Goal: Task Accomplishment & Management: Manage account settings

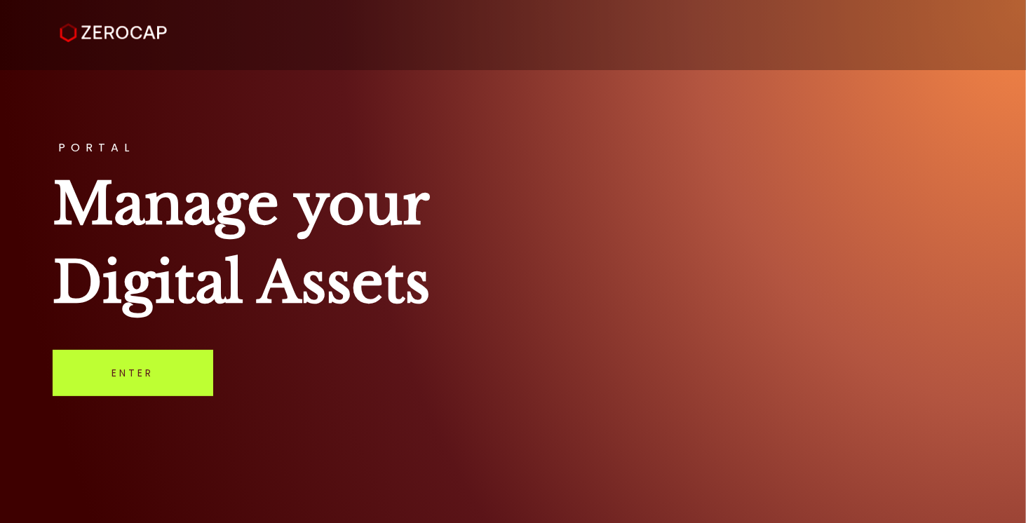
click at [126, 373] on link "Enter" at bounding box center [133, 373] width 161 height 46
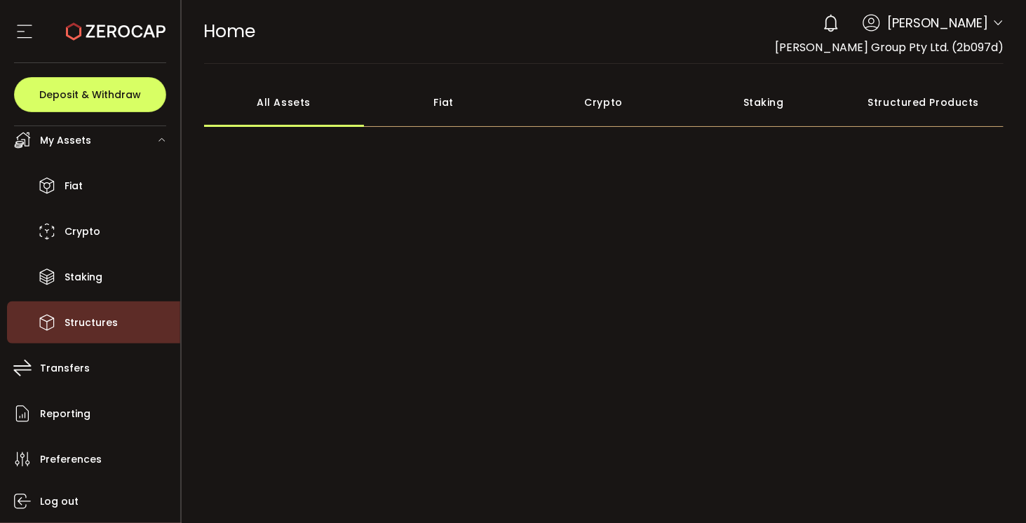
scroll to position [107, 0]
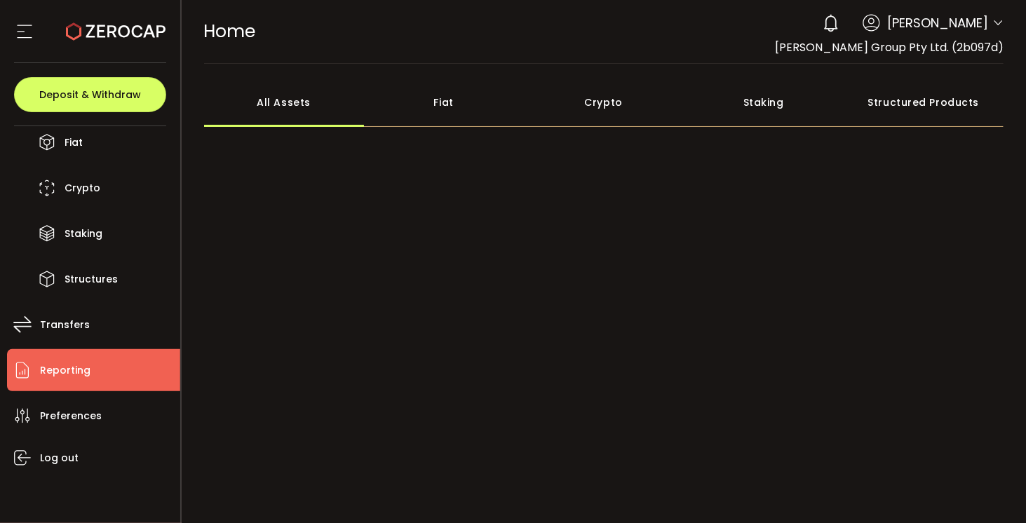
click at [93, 365] on li "Reporting" at bounding box center [93, 370] width 173 height 42
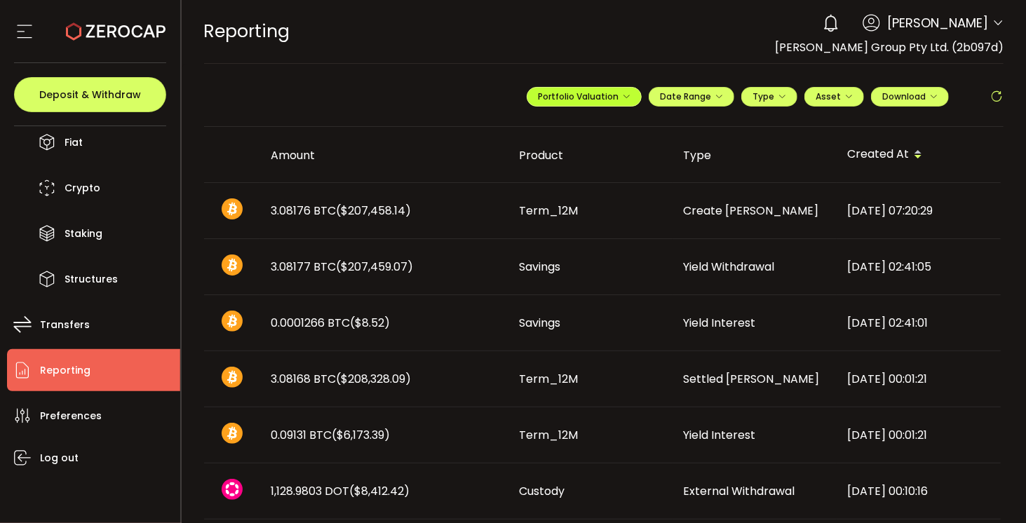
click at [625, 97] on icon "button" at bounding box center [626, 97] width 8 height 8
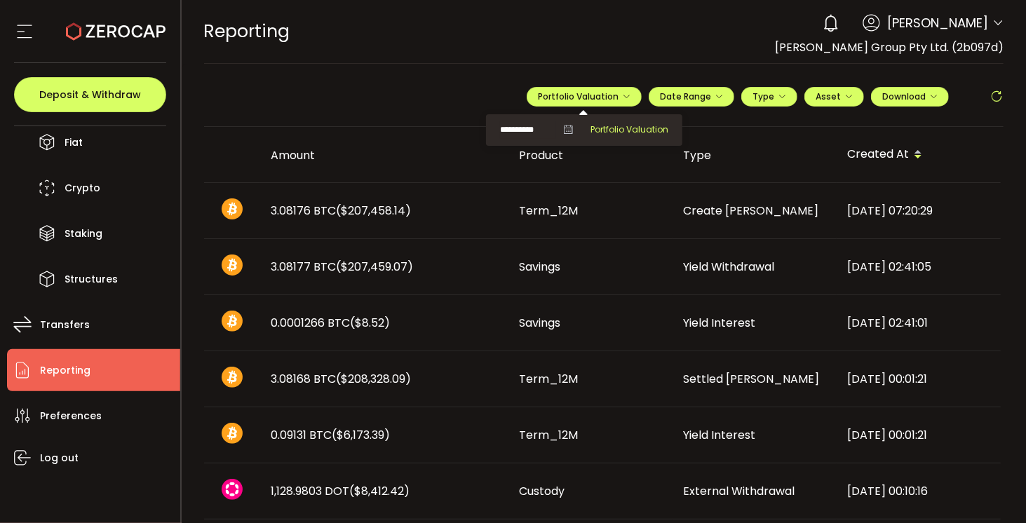
click at [616, 131] on span "Portfolio Valuation" at bounding box center [629, 129] width 78 height 13
click at [917, 27] on div "[PERSON_NAME]" at bounding box center [926, 22] width 126 height 19
click at [933, 25] on span "[PERSON_NAME]" at bounding box center [937, 22] width 101 height 19
click at [986, 22] on div "0 [PERSON_NAME] Account [PERSON_NAME] Group Pty Ltd. (2b097d) Preferences Repor…" at bounding box center [910, 23] width 188 height 31
click at [992, 26] on icon at bounding box center [997, 23] width 11 height 11
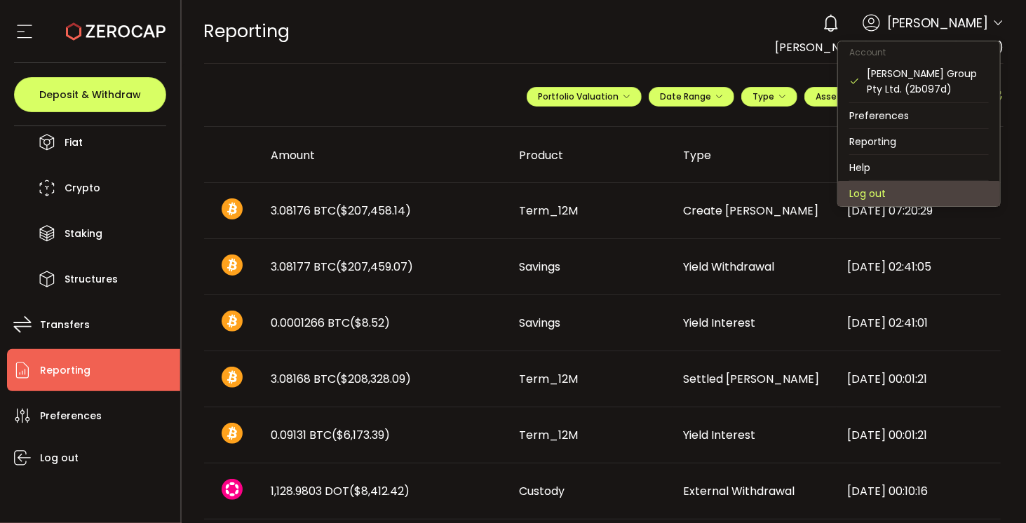
click at [883, 184] on li "Log out" at bounding box center [919, 193] width 162 height 25
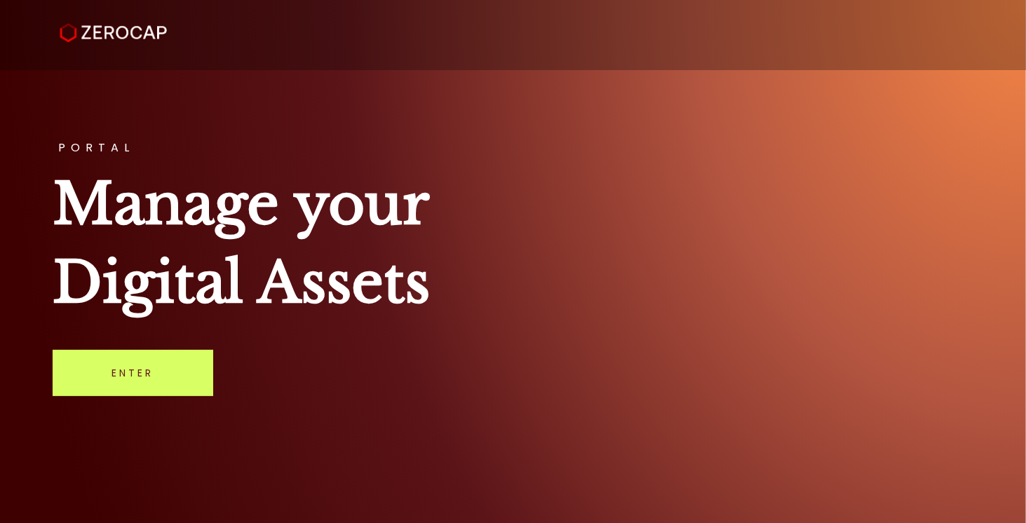
click at [133, 398] on div "PORTAL Manage your Digital Assets Enter" at bounding box center [513, 261] width 1026 height 523
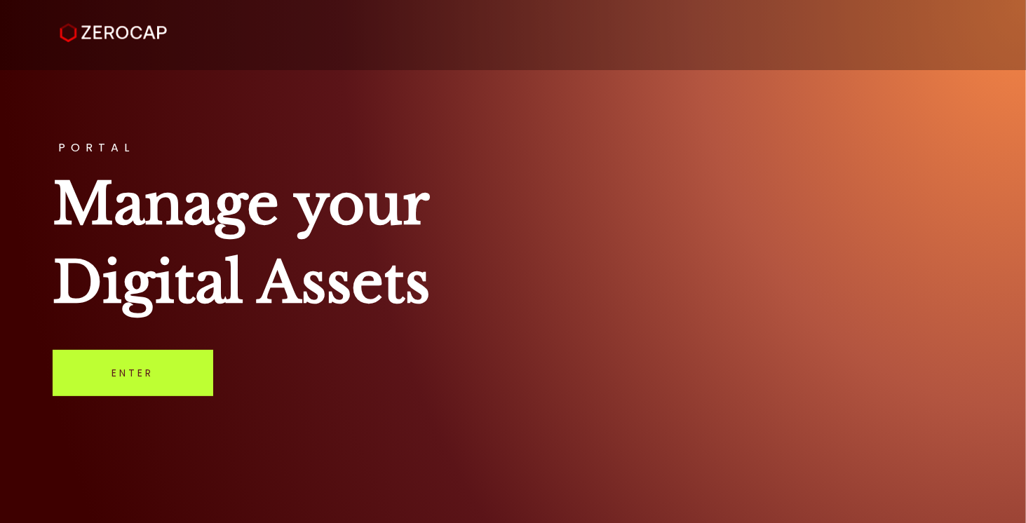
click at [144, 382] on link "Enter" at bounding box center [133, 373] width 161 height 46
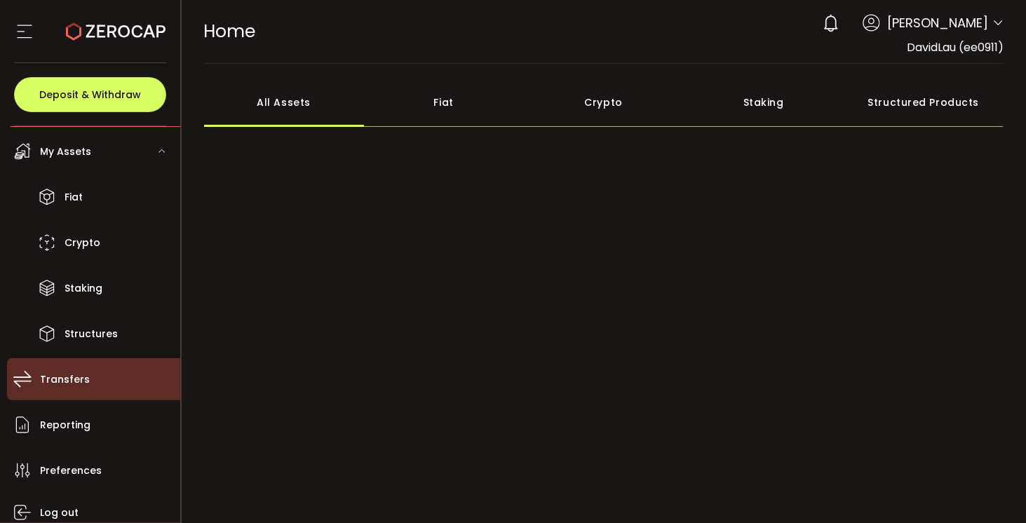
scroll to position [107, 0]
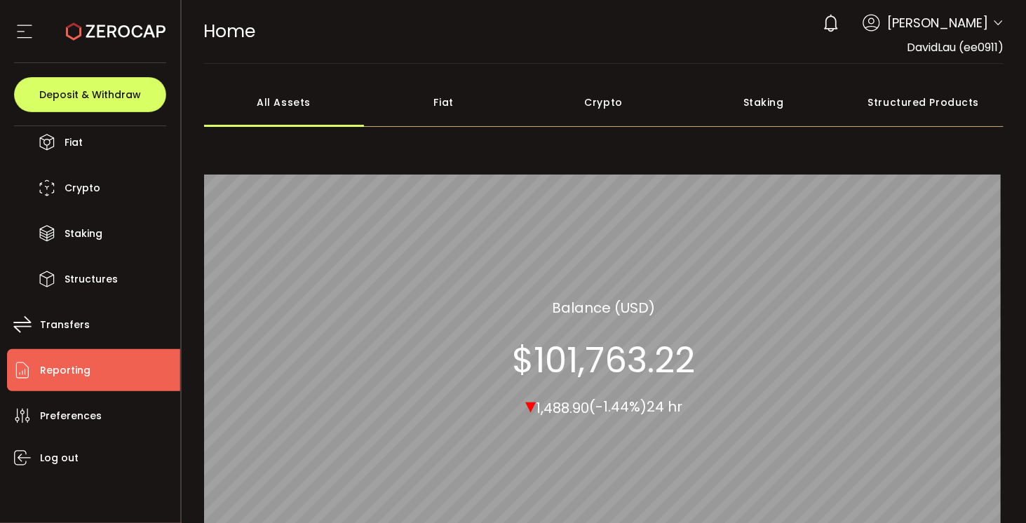
click at [93, 387] on li "Reporting" at bounding box center [93, 370] width 173 height 42
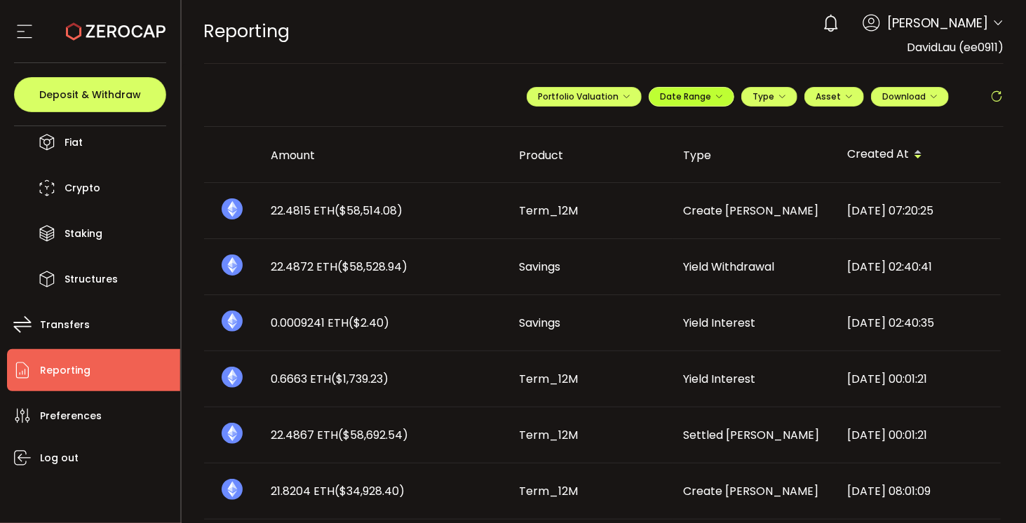
click at [720, 104] on button "Date Range" at bounding box center [692, 97] width 86 height 20
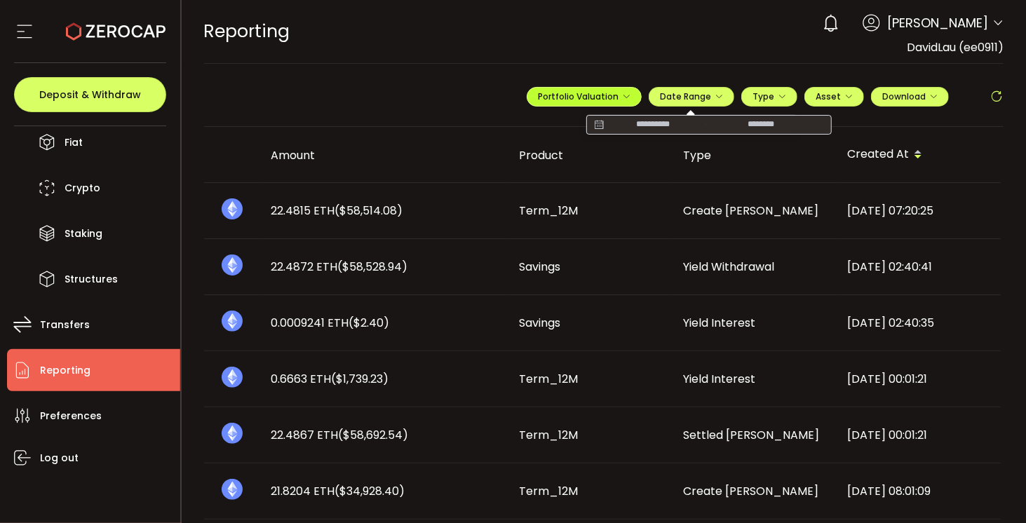
click at [605, 96] on span "Portfolio Valuation" at bounding box center [584, 96] width 93 height 12
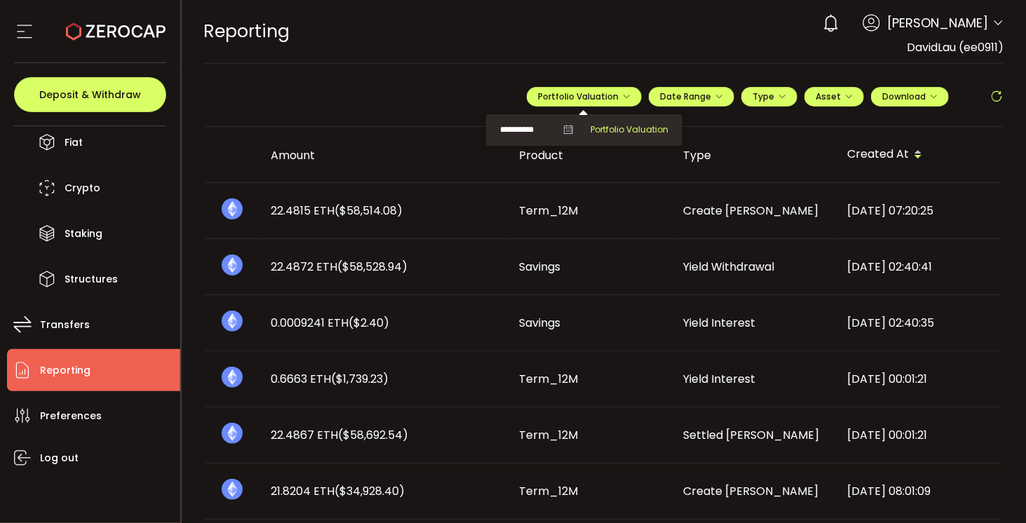
click at [610, 126] on span "Portfolio Valuation" at bounding box center [629, 129] width 78 height 13
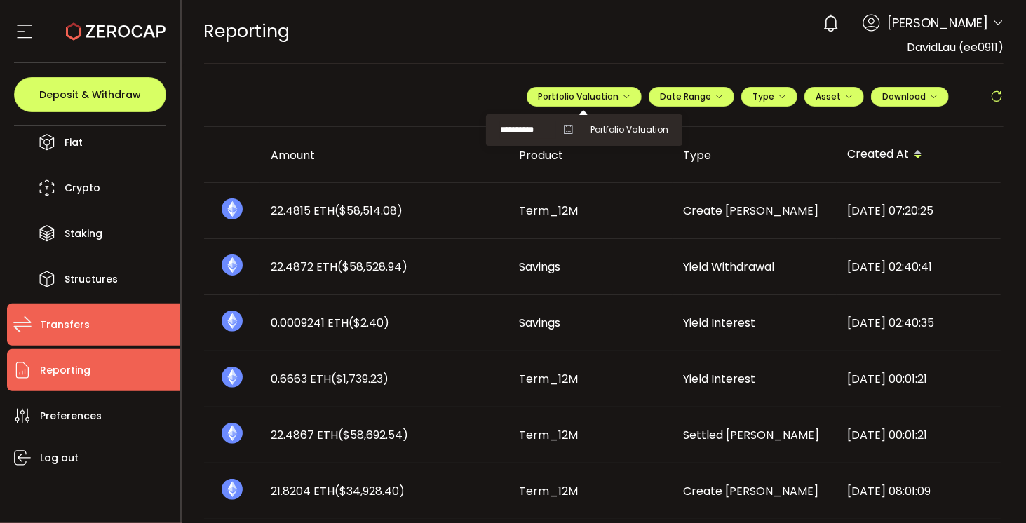
click at [109, 318] on li "Transfers" at bounding box center [93, 325] width 173 height 42
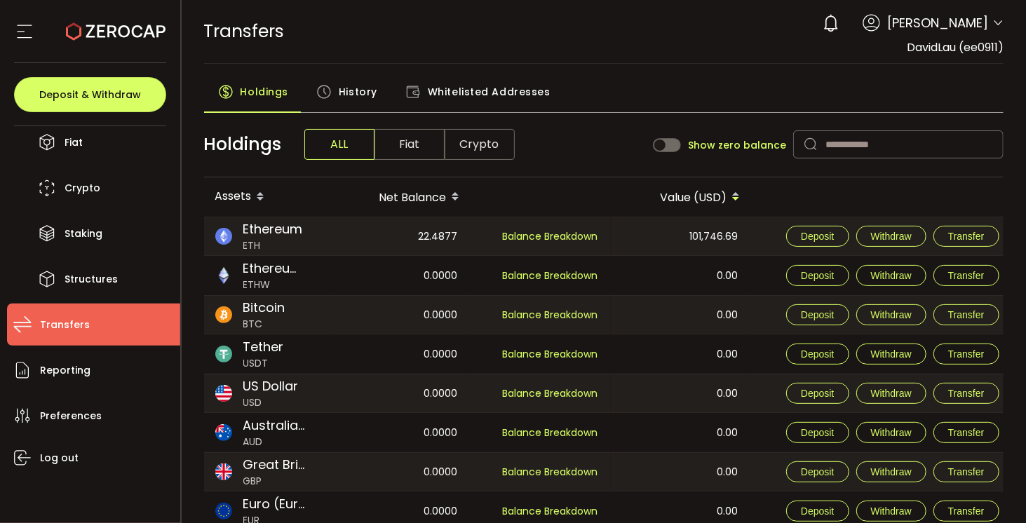
click at [362, 85] on span "History" at bounding box center [358, 92] width 39 height 28
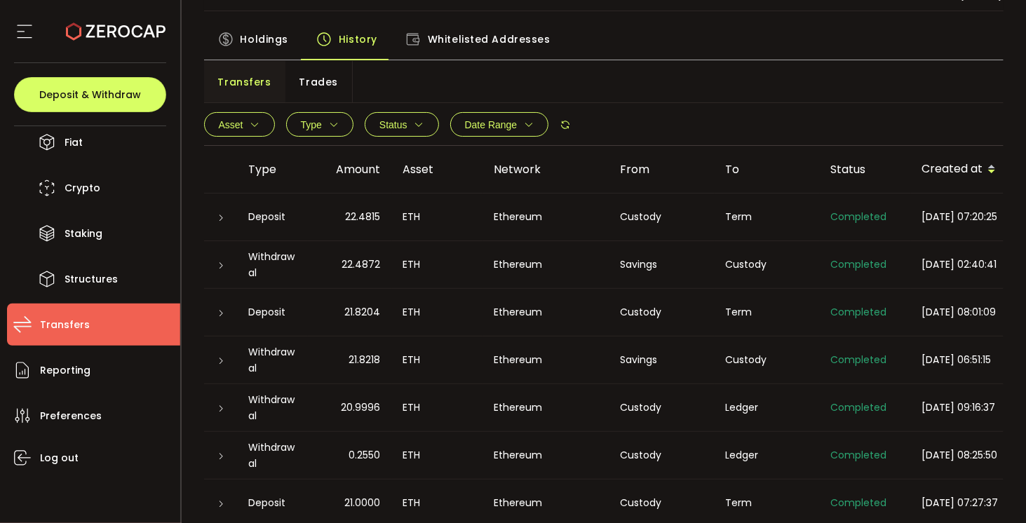
scroll to position [70, 0]
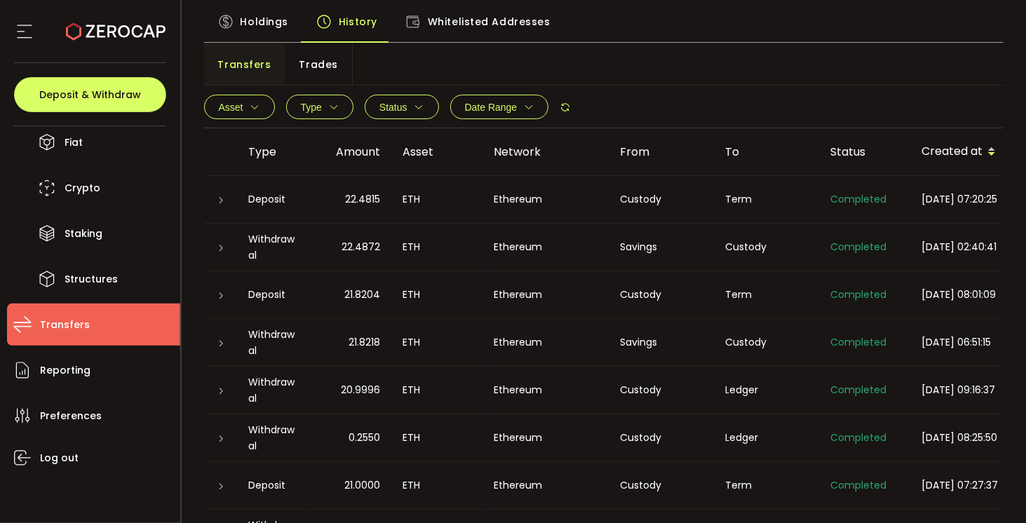
click at [289, 245] on div "Withdrawal" at bounding box center [273, 247] width 70 height 32
click at [222, 248] on icon at bounding box center [221, 248] width 8 height 8
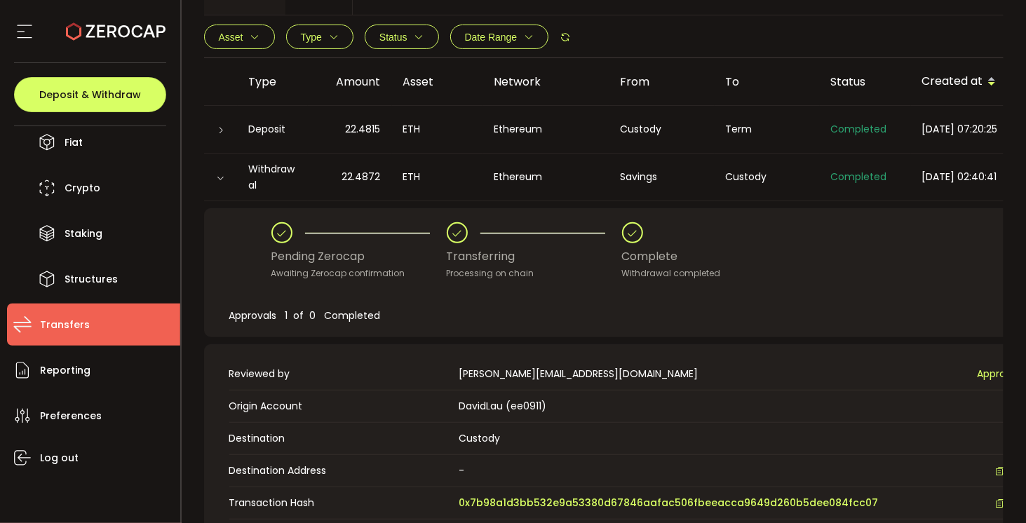
scroll to position [0, 0]
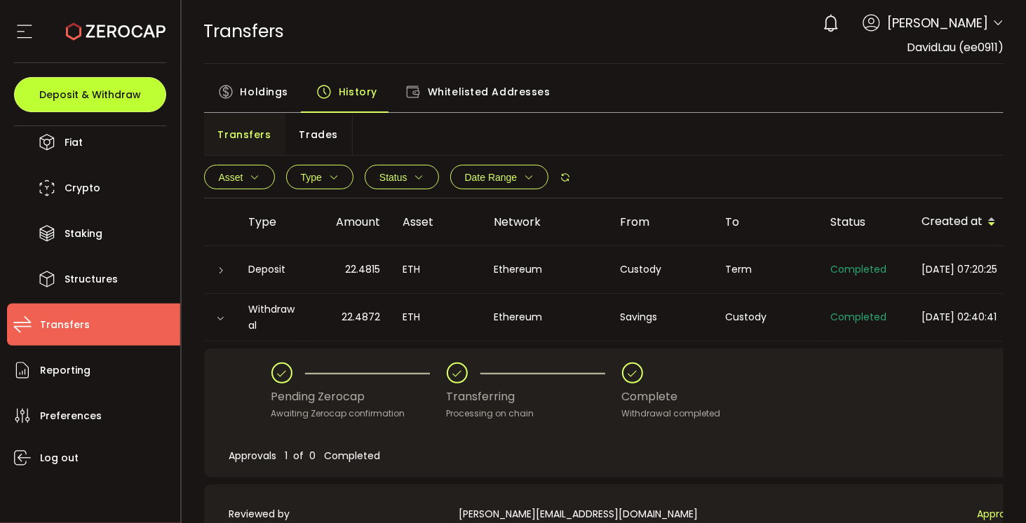
click at [125, 104] on button "Deposit & Withdraw" at bounding box center [90, 94] width 152 height 35
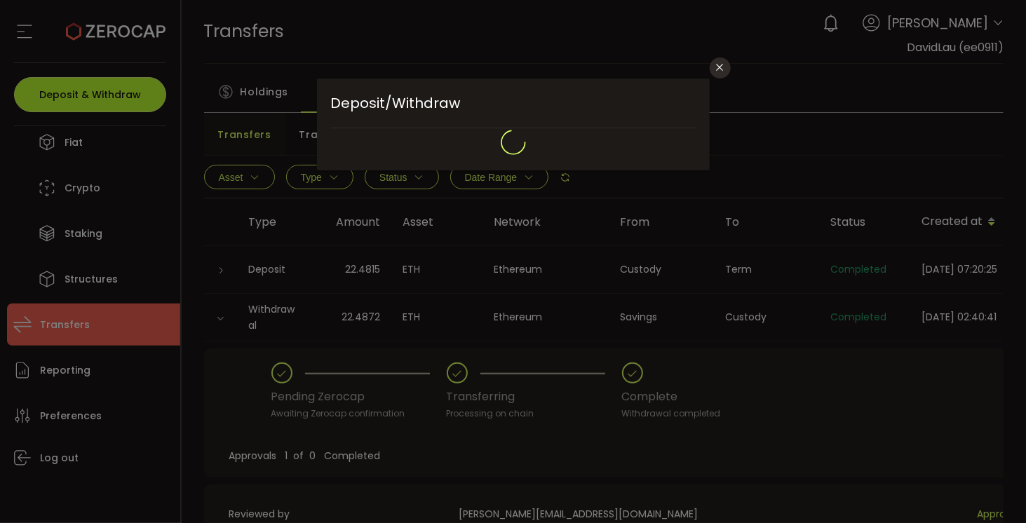
type input "**********"
type input "*******"
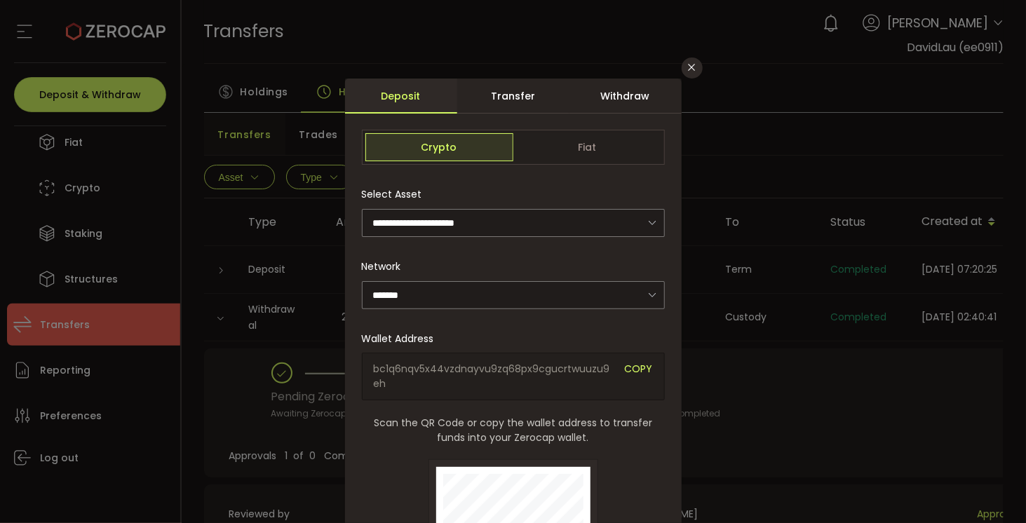
click at [532, 98] on div "Transfer" at bounding box center [513, 96] width 112 height 35
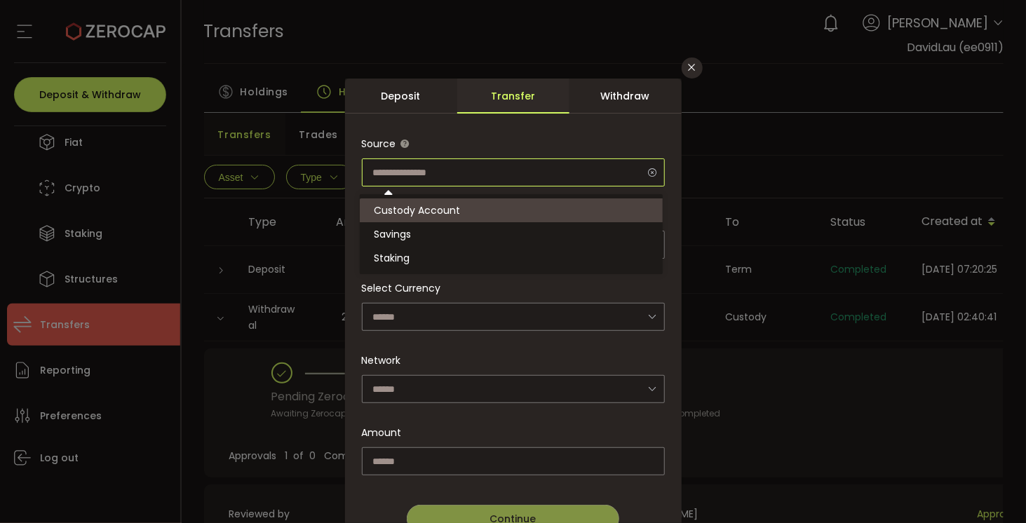
click at [536, 174] on input "dialog" at bounding box center [513, 172] width 303 height 28
click at [543, 149] on div "Source" at bounding box center [513, 158] width 303 height 57
type input "**********"
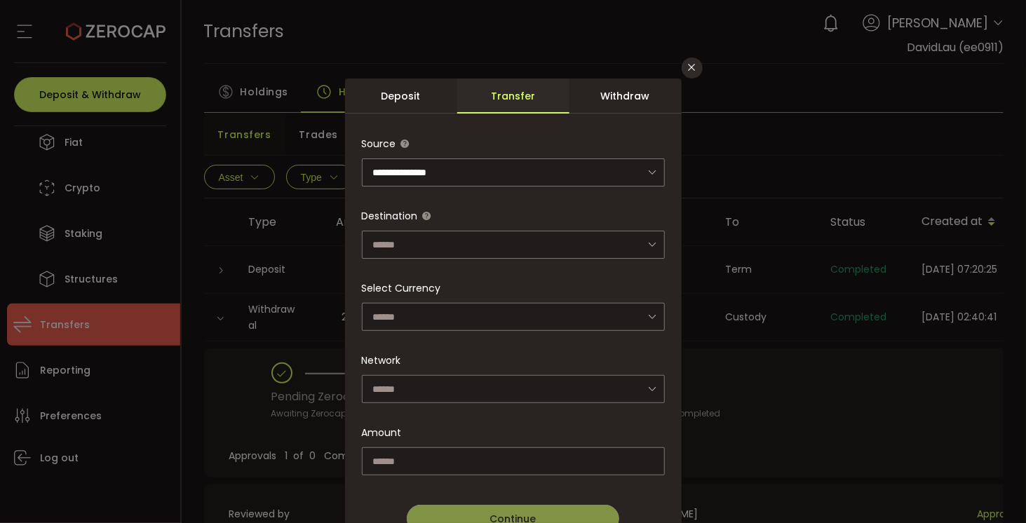
click at [587, 100] on div "Withdraw" at bounding box center [625, 96] width 112 height 35
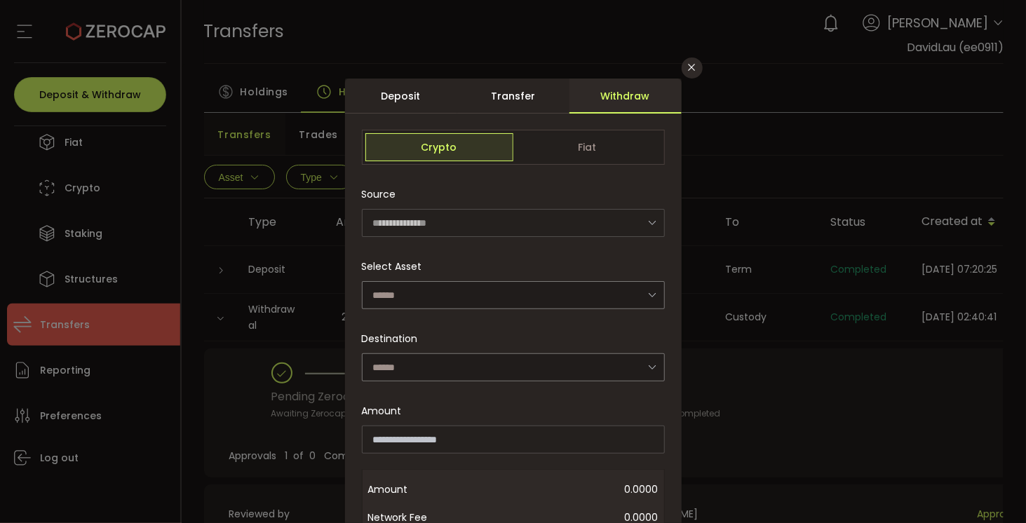
click at [527, 103] on div "Transfer" at bounding box center [513, 96] width 112 height 35
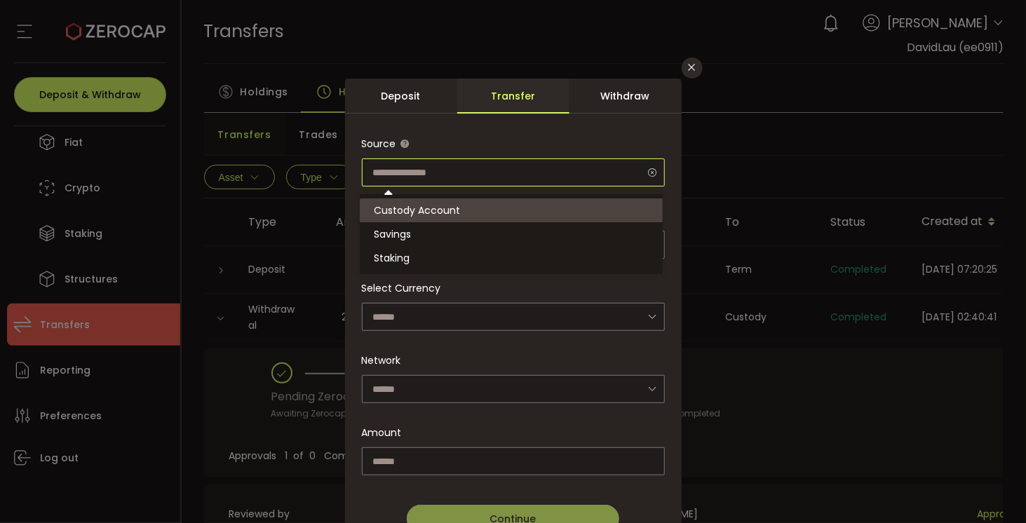
click at [480, 163] on input "dialog" at bounding box center [513, 172] width 303 height 28
click at [569, 101] on div "Withdraw" at bounding box center [625, 96] width 112 height 35
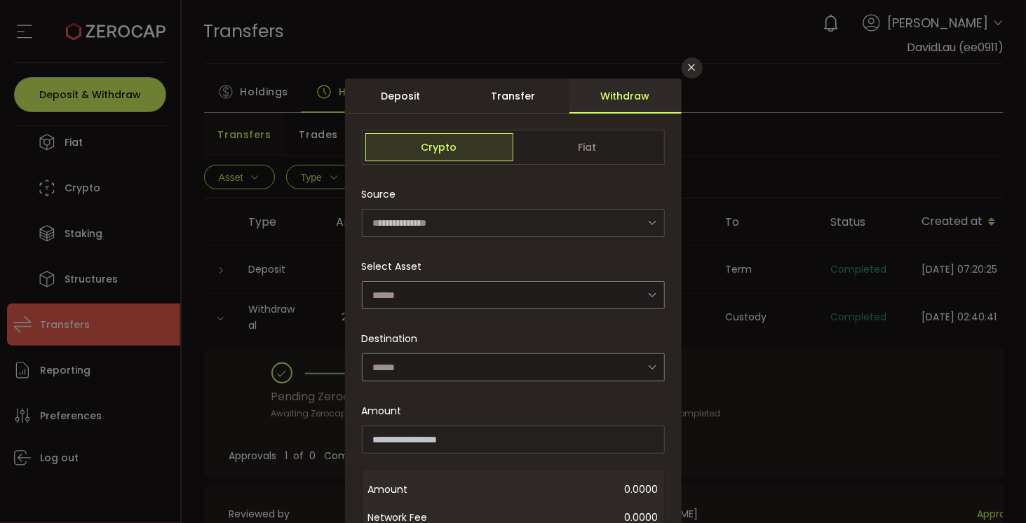
click at [592, 97] on div "Withdraw" at bounding box center [625, 96] width 112 height 35
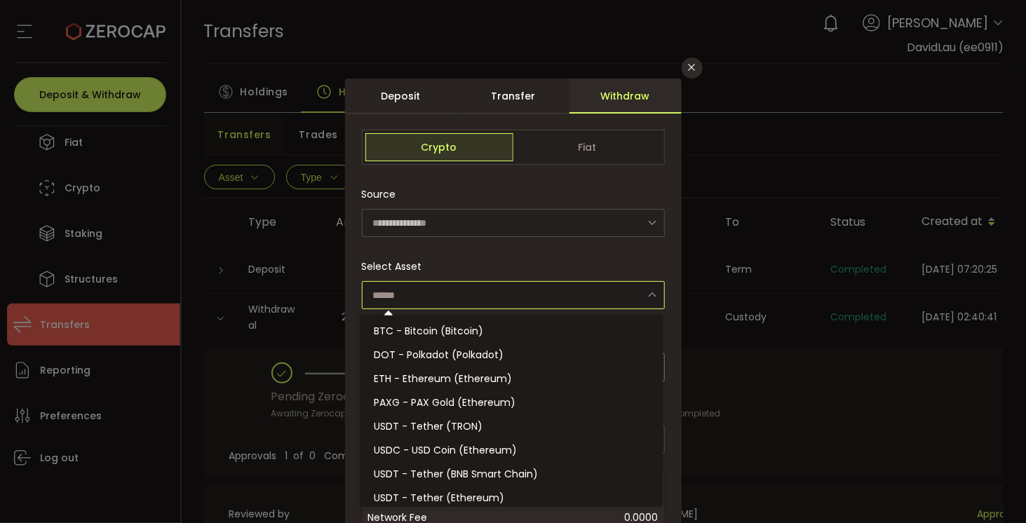
click at [489, 286] on input "dialog" at bounding box center [513, 295] width 303 height 28
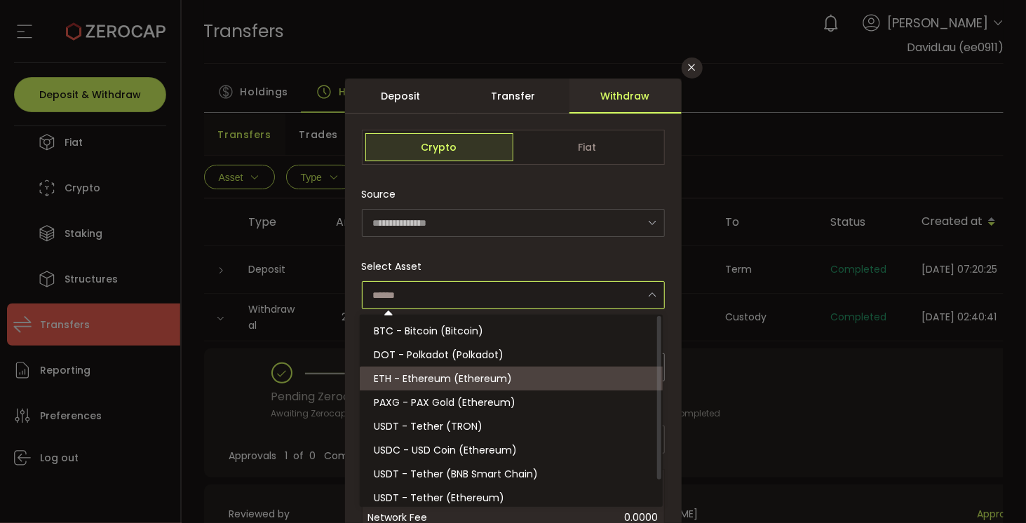
click at [506, 372] on span "ETH - Ethereum (Ethereum)" at bounding box center [443, 379] width 138 height 14
type input "**********"
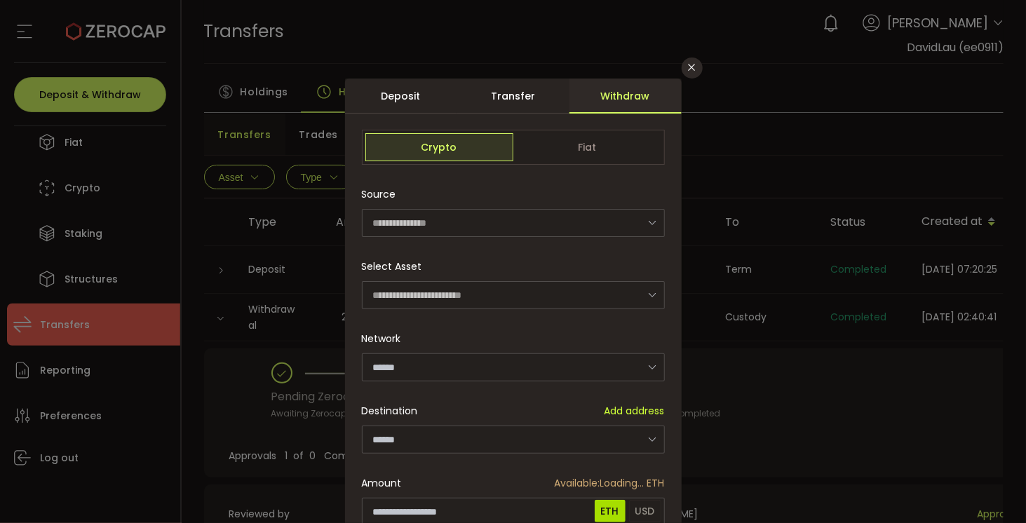
type input "********"
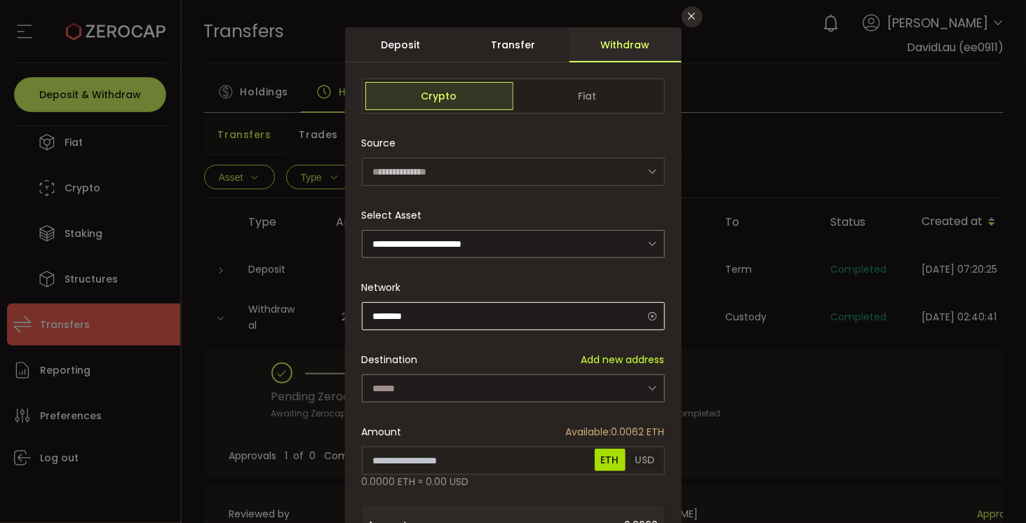
scroll to position [70, 0]
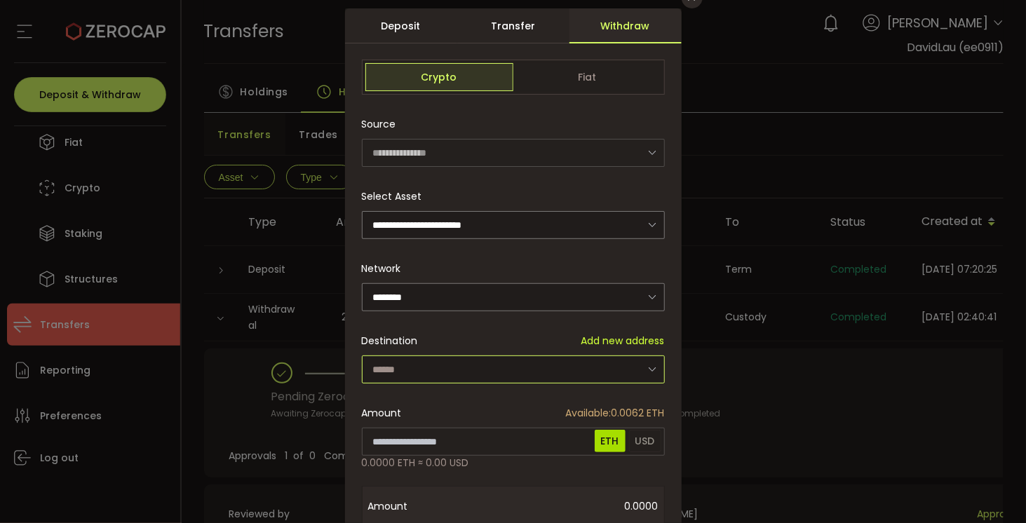
click at [526, 364] on input "dialog" at bounding box center [513, 370] width 303 height 28
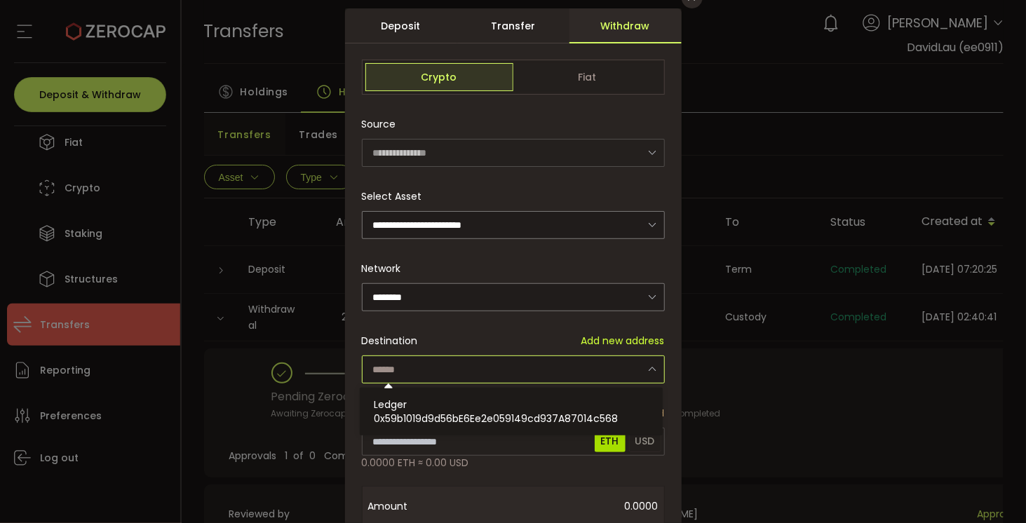
click at [522, 340] on div "Destination Add new address" at bounding box center [513, 341] width 303 height 28
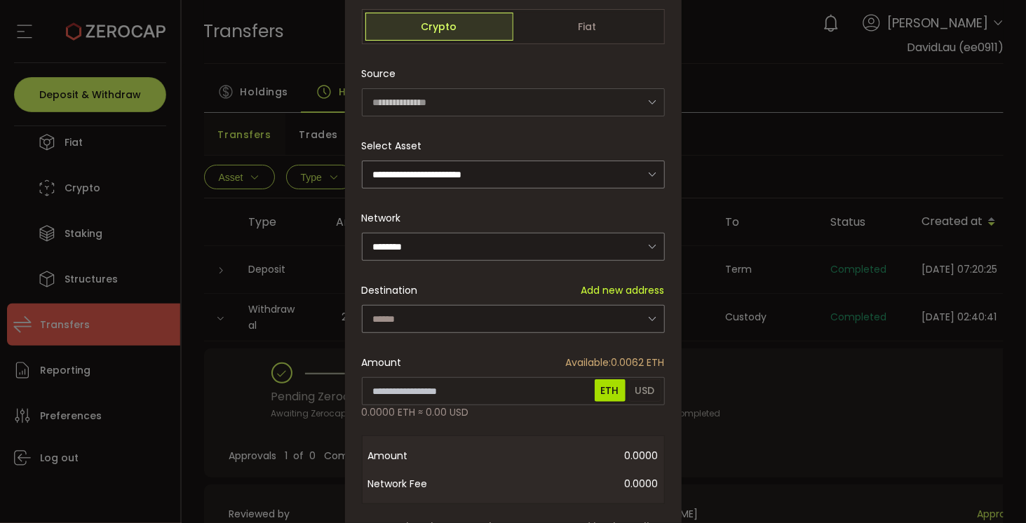
scroll to position [140, 0]
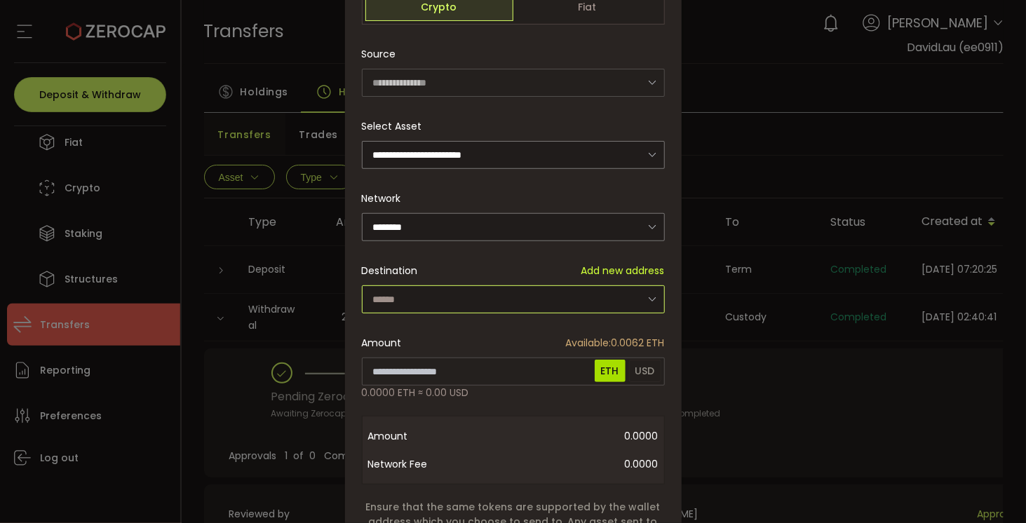
click at [514, 296] on input "dialog" at bounding box center [513, 299] width 303 height 28
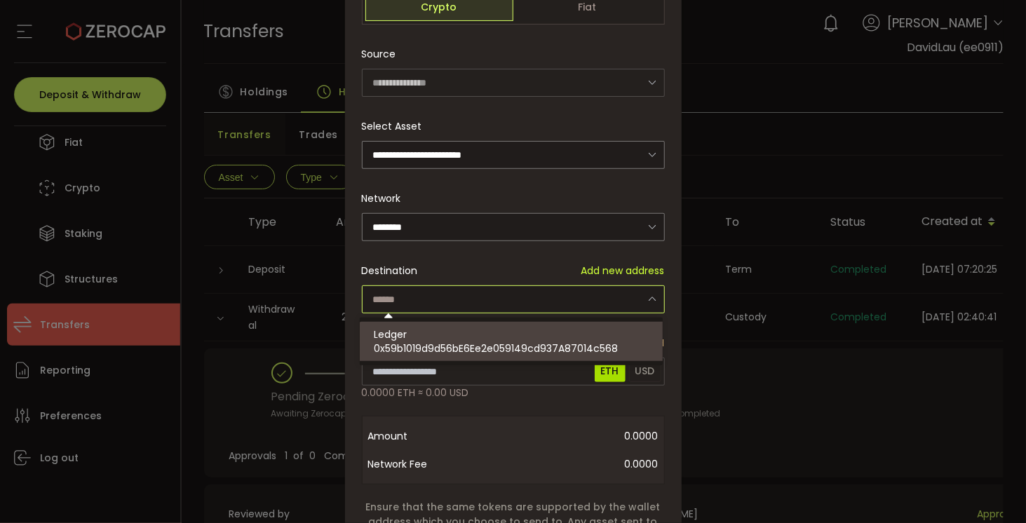
click at [543, 346] on span "0x59b1019d9d56bE6Ee2e059149cd937A87014c568" at bounding box center [496, 349] width 244 height 14
type input "**********"
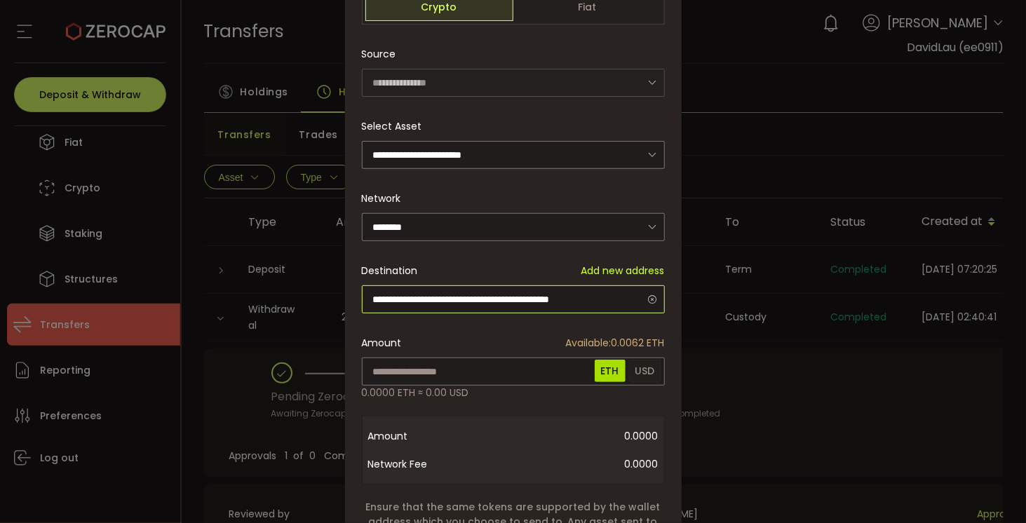
click at [602, 298] on input "**********" at bounding box center [513, 299] width 303 height 28
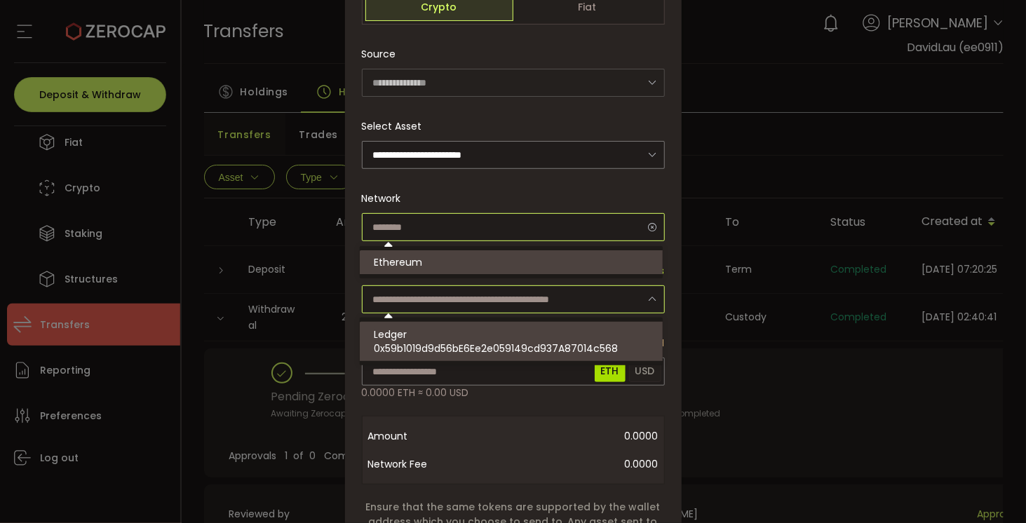
click at [561, 213] on input "dialog" at bounding box center [513, 227] width 303 height 28
type input "**********"
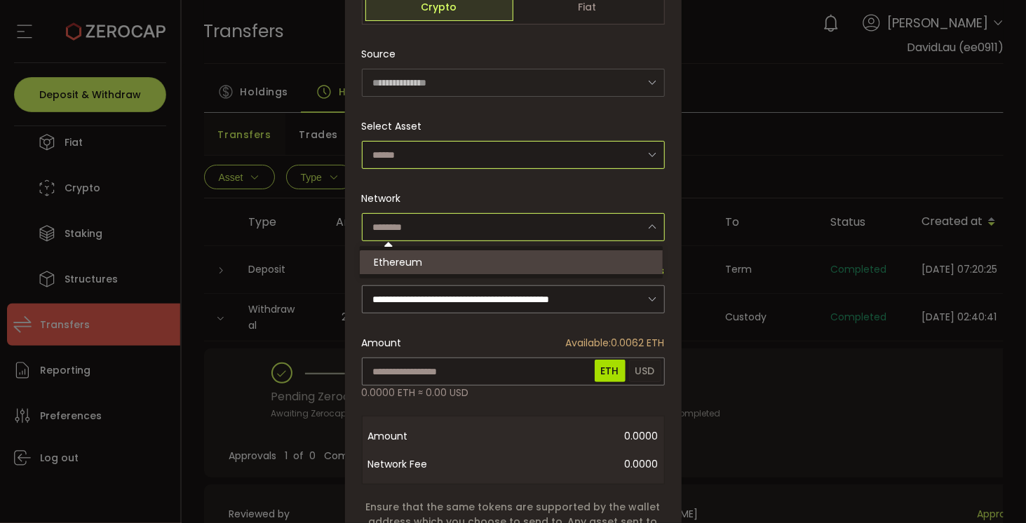
click at [566, 163] on input "dialog" at bounding box center [513, 155] width 303 height 28
type input "********"
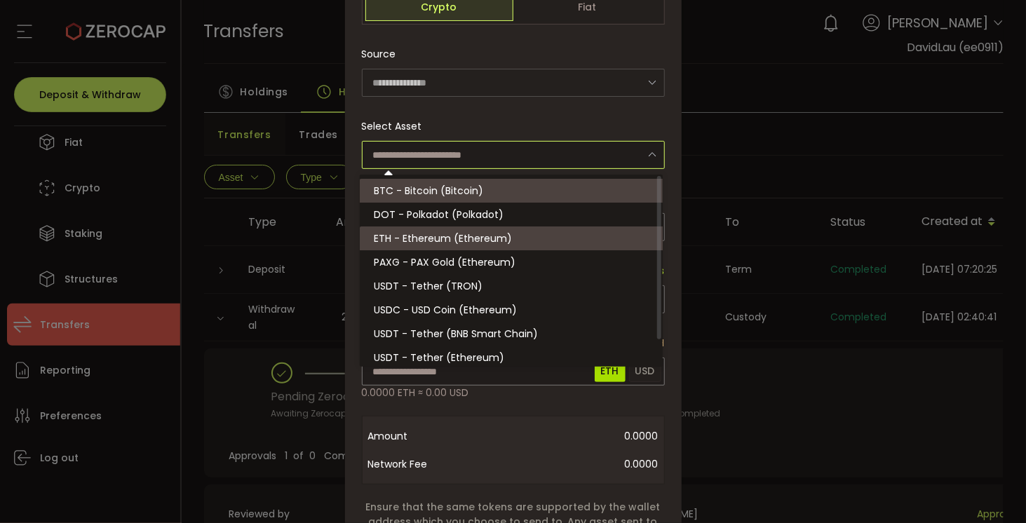
click at [548, 197] on li "BTC - Bitcoin (Bitcoin)" at bounding box center [513, 191] width 307 height 24
type input "**********"
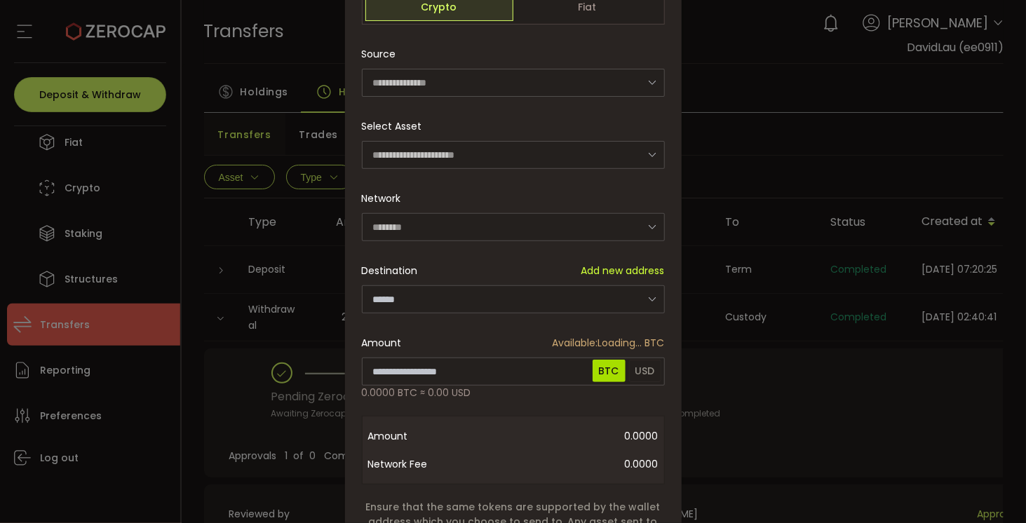
type input "*******"
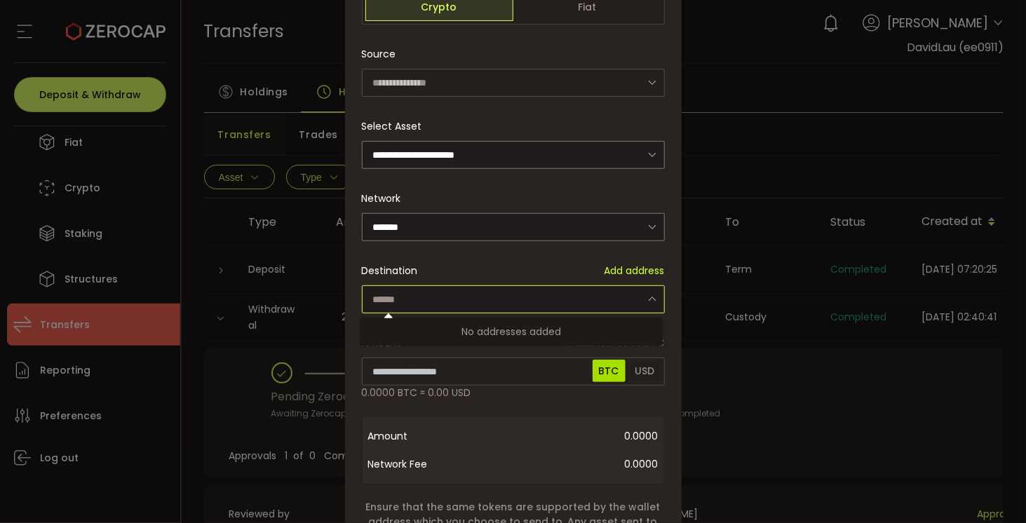
click at [533, 292] on input "dialog" at bounding box center [513, 299] width 303 height 28
click at [529, 270] on div "Destination Add address" at bounding box center [513, 271] width 303 height 28
click at [713, 159] on div "**********" at bounding box center [513, 261] width 1026 height 523
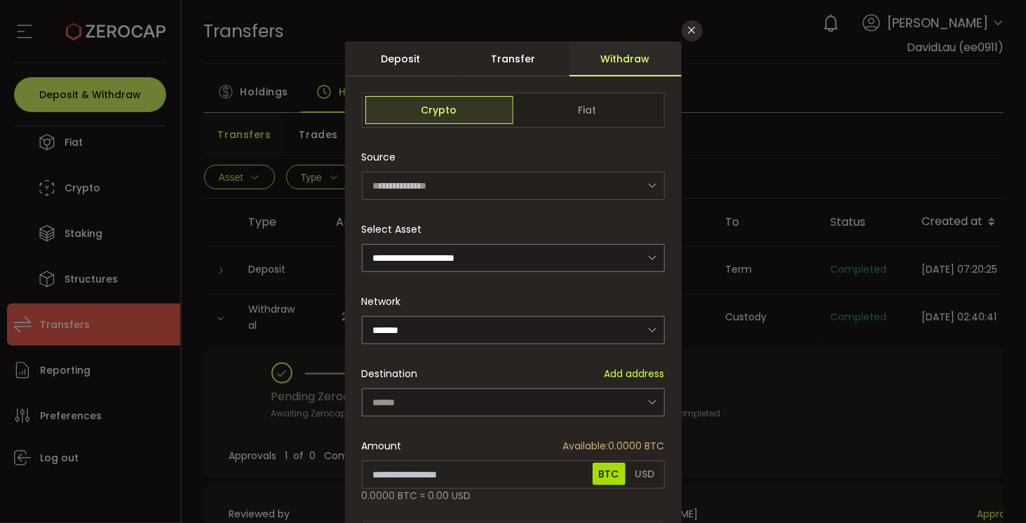
scroll to position [0, 0]
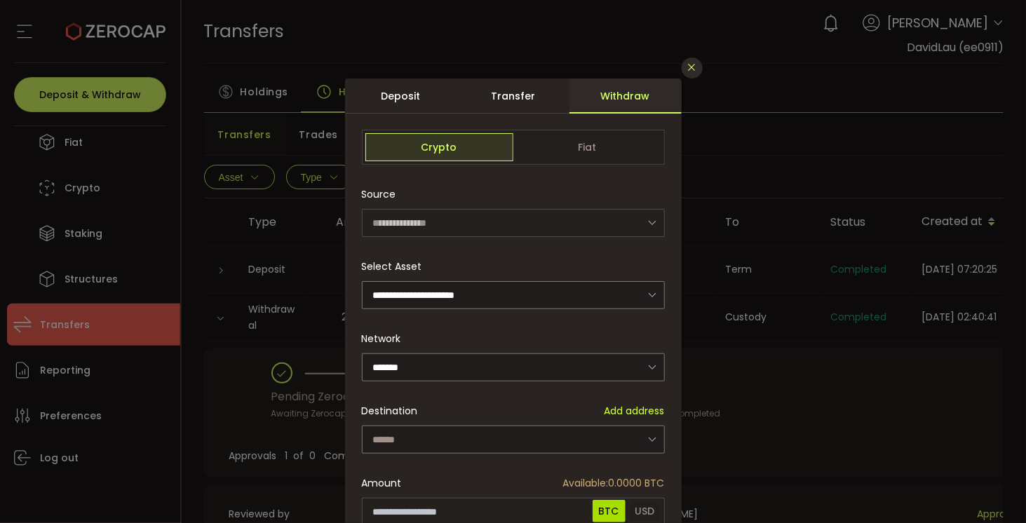
click at [687, 65] on icon "Close" at bounding box center [692, 67] width 11 height 11
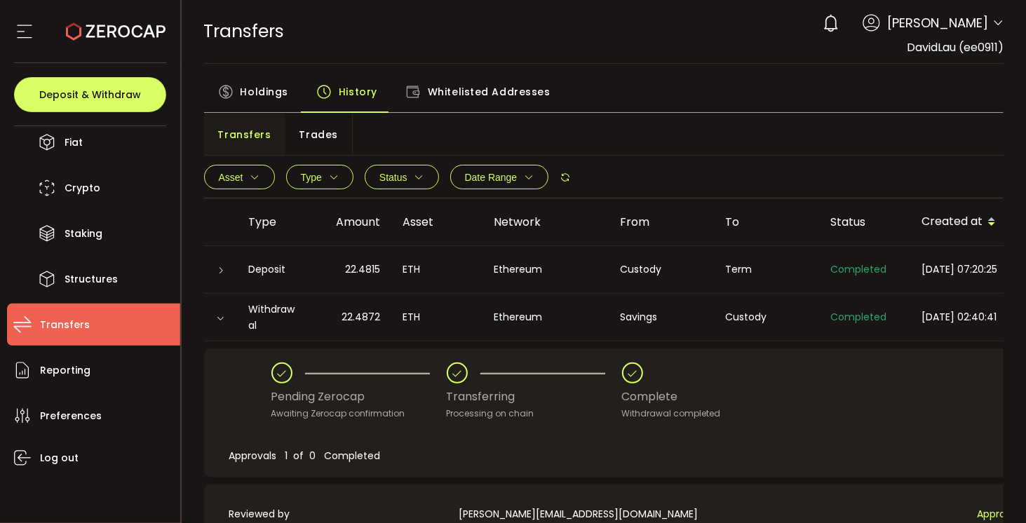
click at [221, 314] on icon at bounding box center [220, 318] width 8 height 8
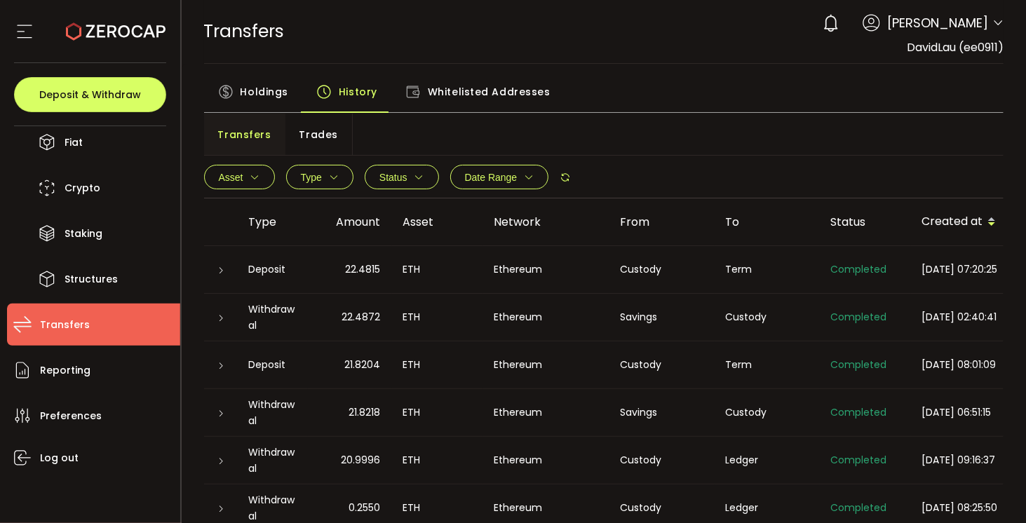
scroll to position [70, 0]
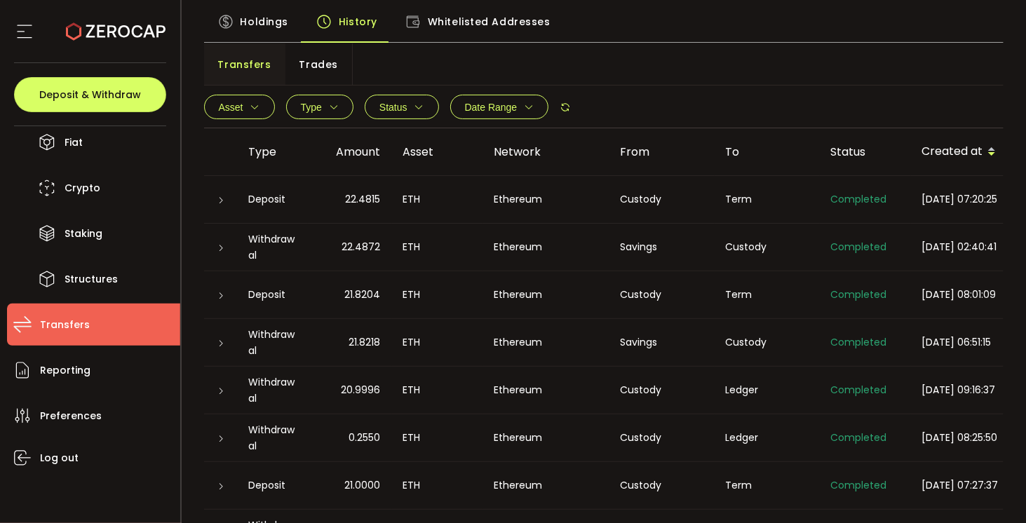
click at [215, 347] on div at bounding box center [220, 343] width 11 height 14
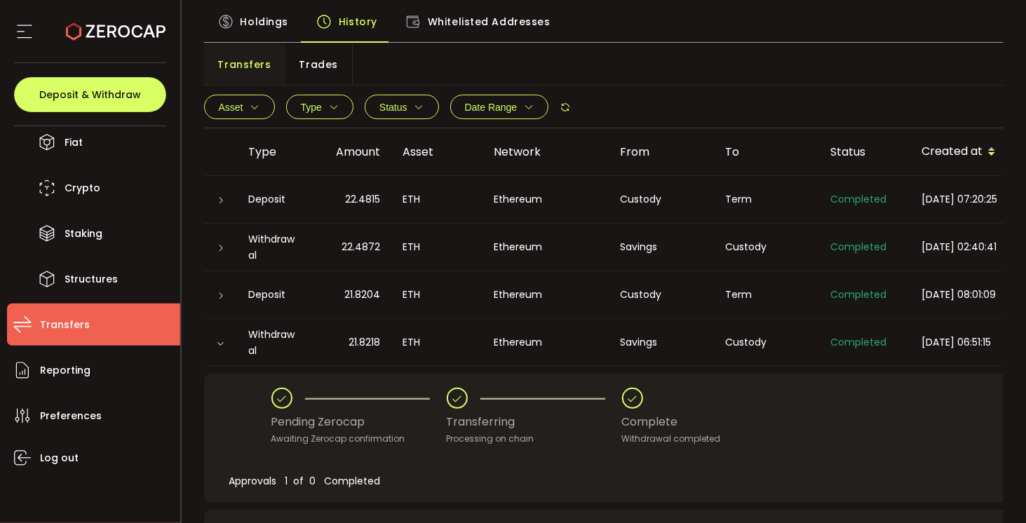
click at [646, 96] on div "Asset BTC ETH USDT-ERC20 USDT-TRC20 USDT-BEP20 USDC PAXG DOT USD AUD GBP EUR CA…" at bounding box center [604, 107] width 800 height 42
click at [222, 328] on td at bounding box center [221, 343] width 34 height 48
click at [220, 340] on icon at bounding box center [220, 343] width 8 height 8
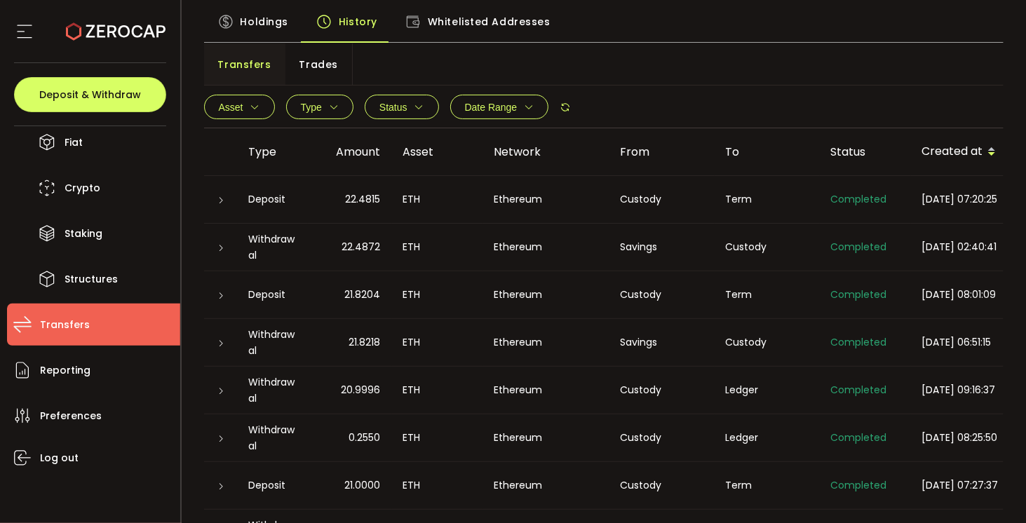
click at [219, 393] on icon at bounding box center [221, 391] width 8 height 8
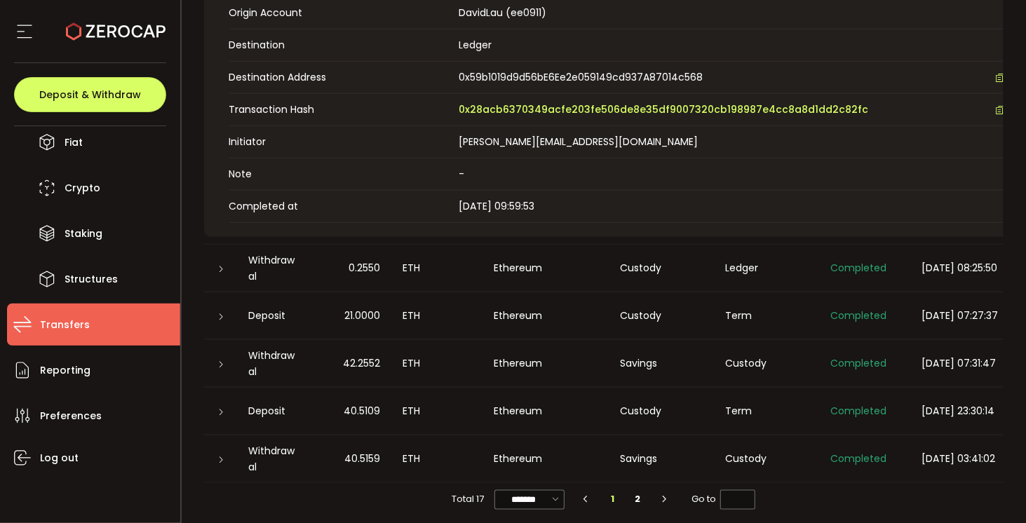
scroll to position [651, 0]
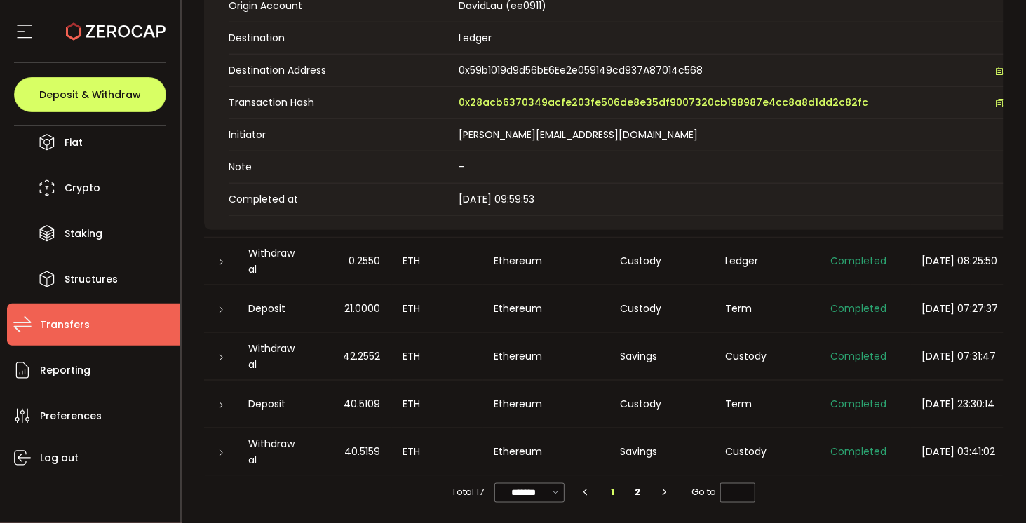
click at [222, 259] on icon at bounding box center [221, 262] width 8 height 8
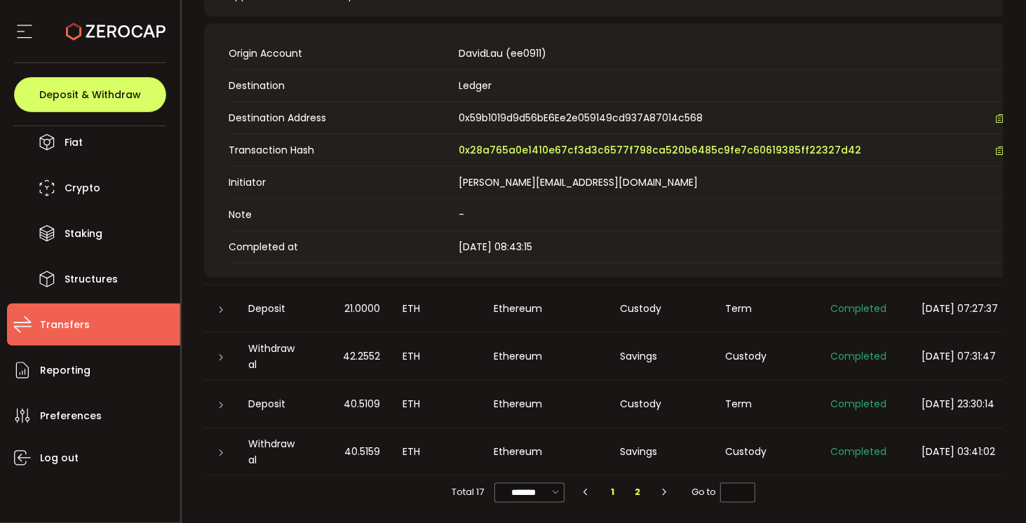
click at [633, 502] on li "2" at bounding box center [637, 492] width 25 height 20
type input "*"
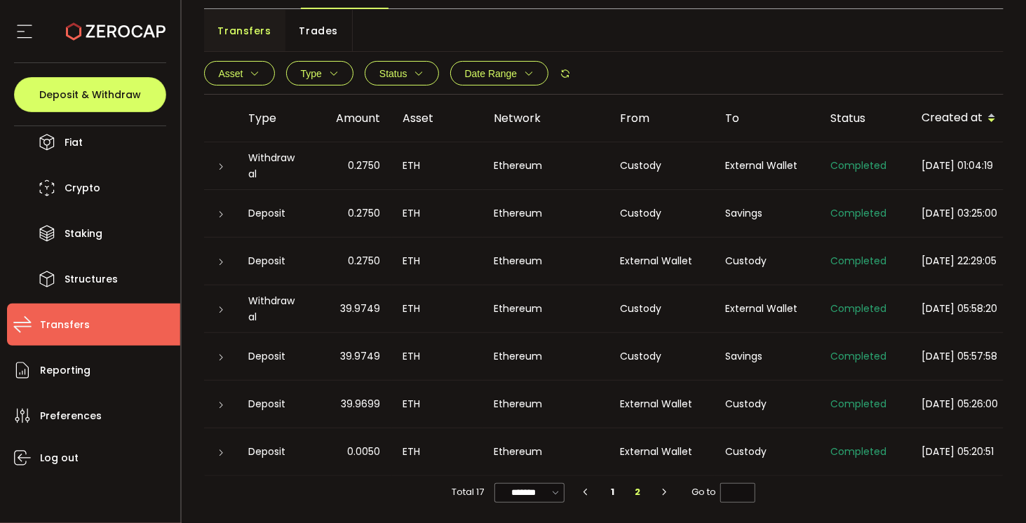
scroll to position [0, 0]
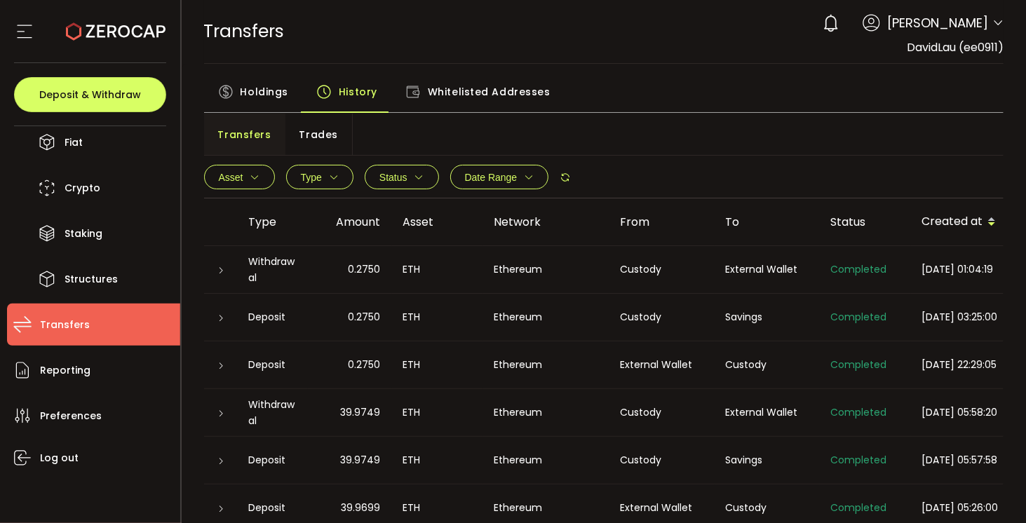
click at [954, 27] on span "[PERSON_NAME]" at bounding box center [937, 22] width 101 height 19
click at [992, 24] on icon at bounding box center [997, 23] width 11 height 11
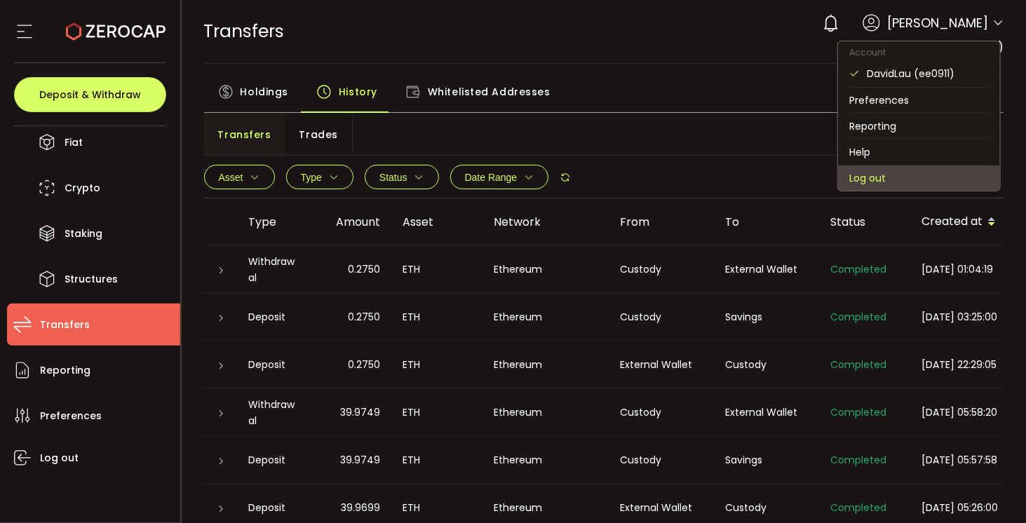
click at [860, 173] on li "Log out" at bounding box center [919, 177] width 162 height 25
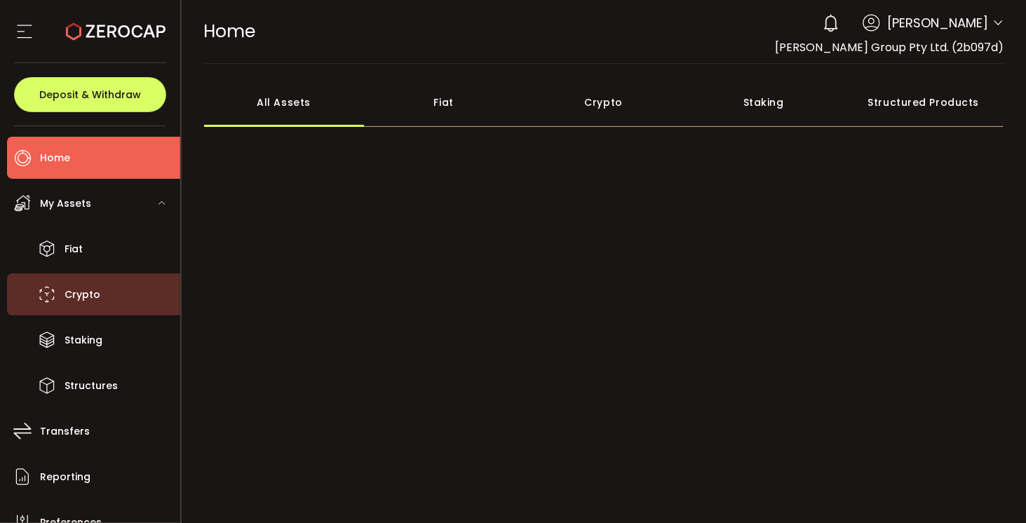
scroll to position [107, 0]
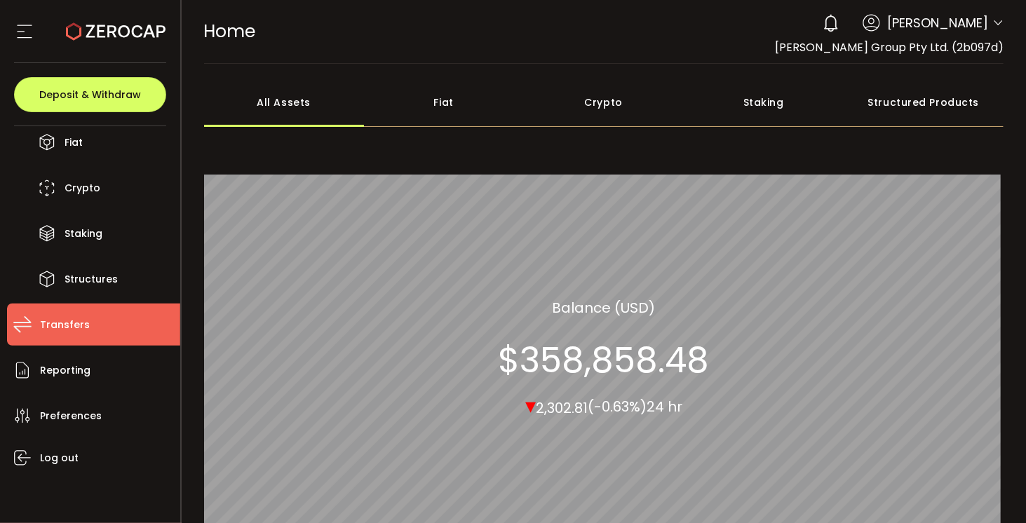
click at [93, 323] on li "Transfers" at bounding box center [93, 325] width 173 height 42
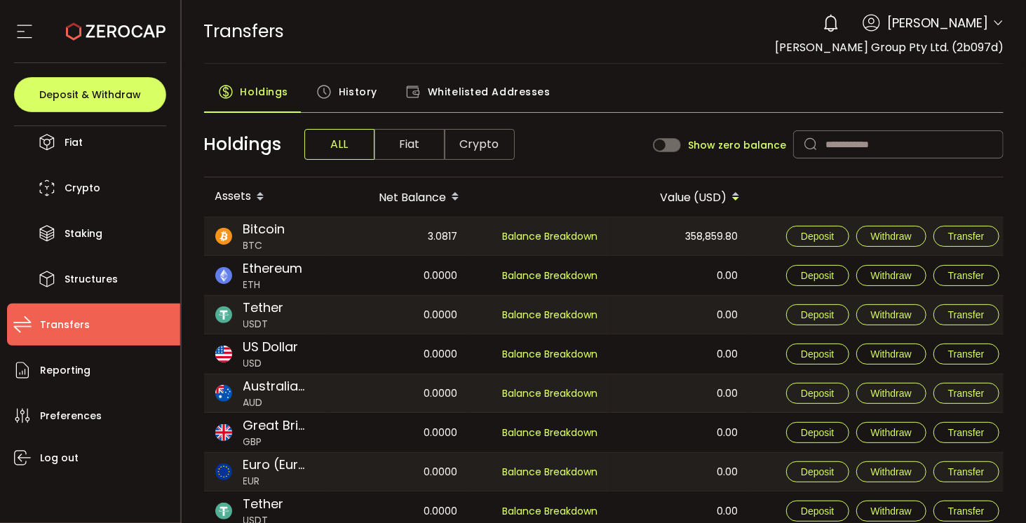
click at [374, 95] on div "History" at bounding box center [346, 95] width 89 height 35
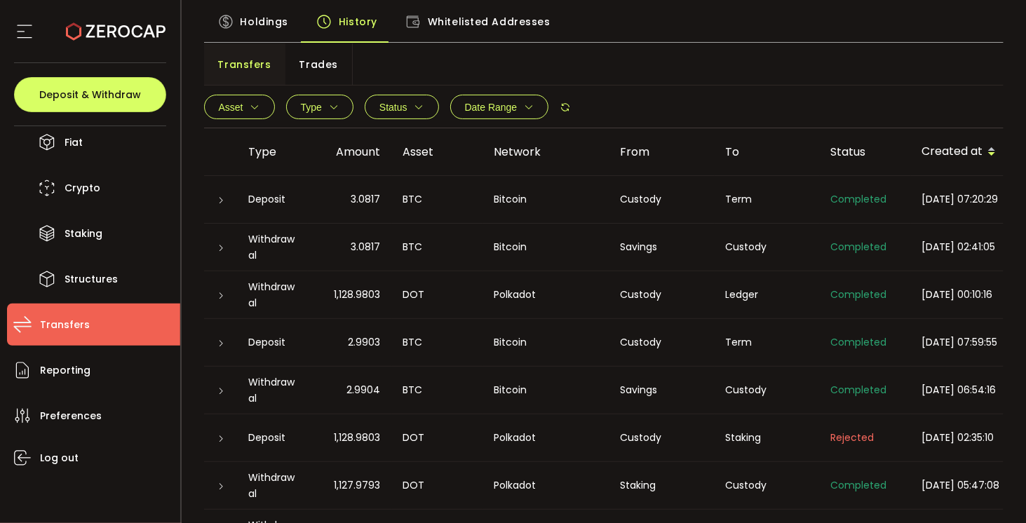
scroll to position [140, 0]
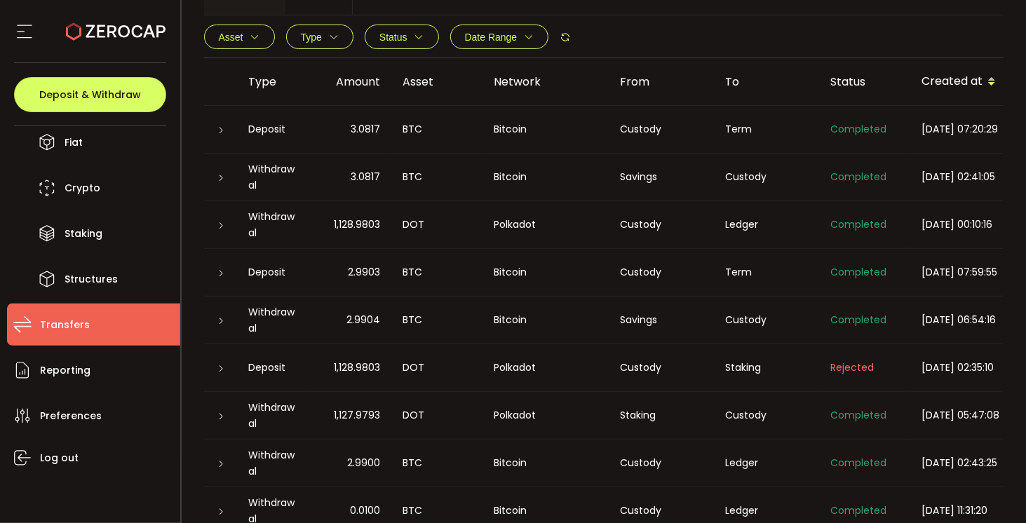
click at [225, 228] on div at bounding box center [220, 225] width 11 height 14
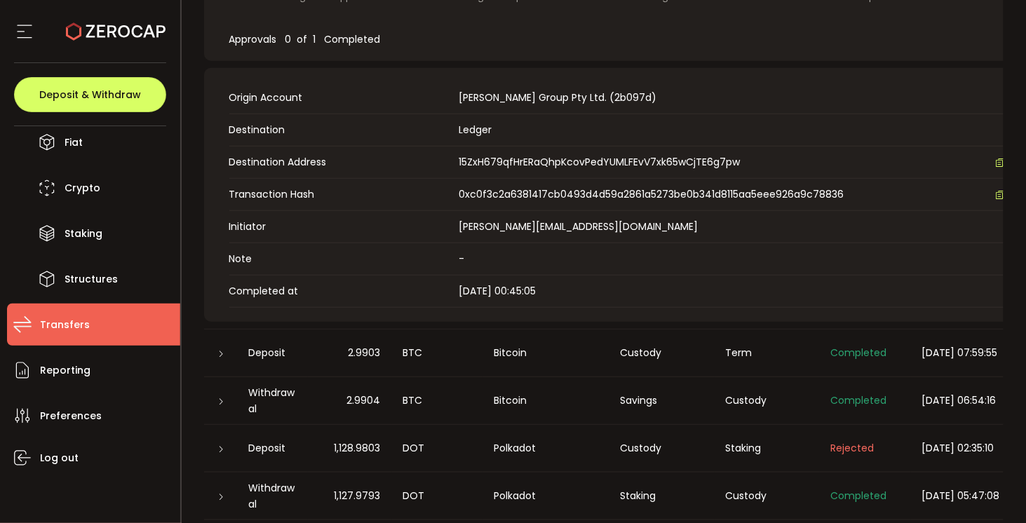
scroll to position [631, 0]
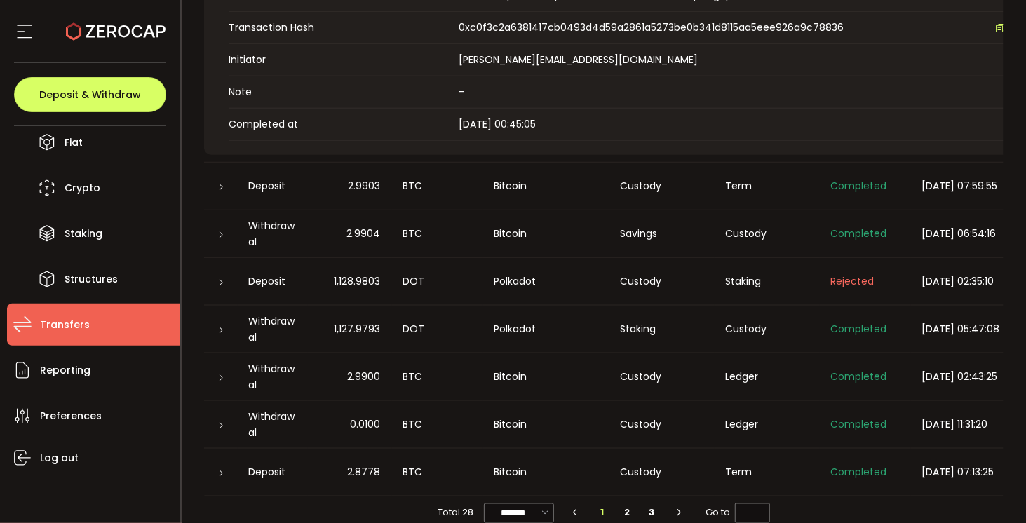
click at [275, 372] on div "Withdrawal" at bounding box center [273, 377] width 70 height 32
click at [224, 373] on div at bounding box center [220, 377] width 11 height 14
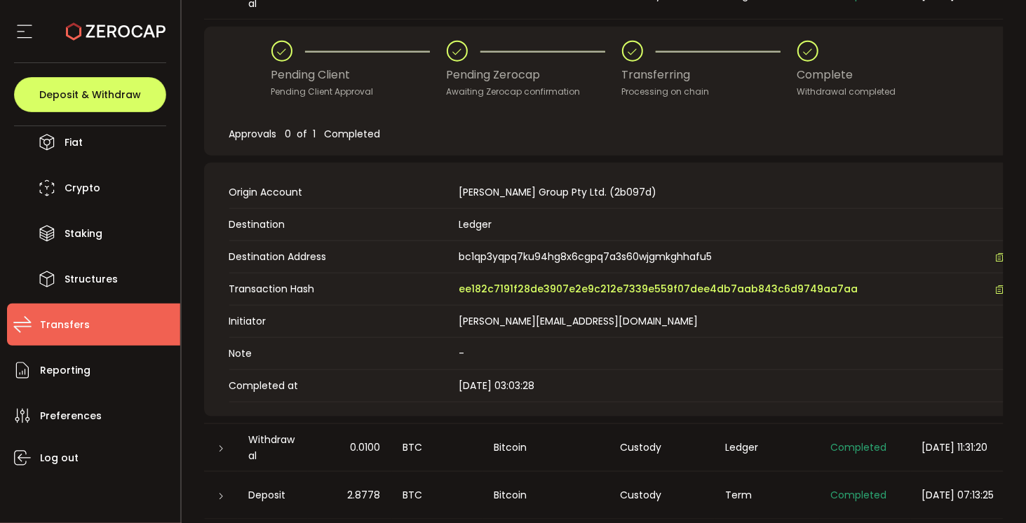
scroll to position [581, 0]
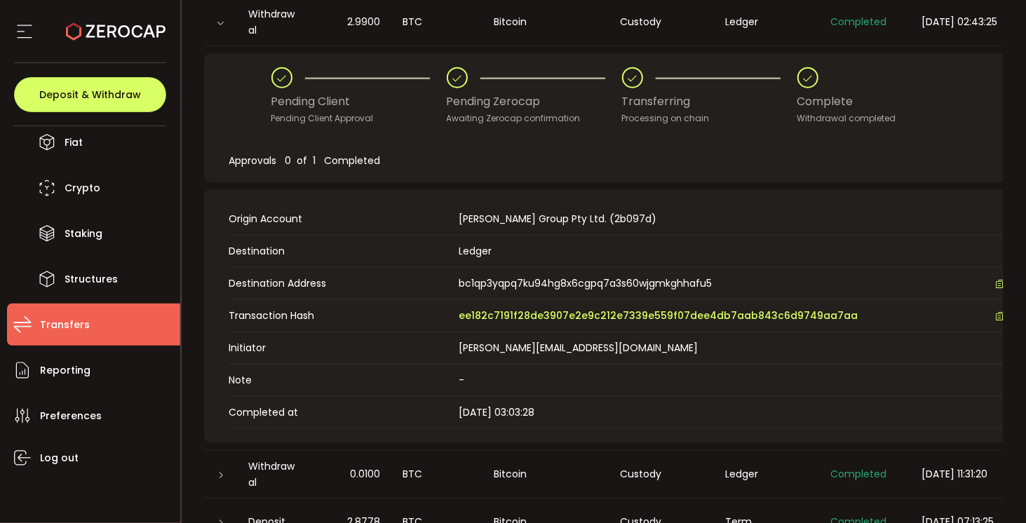
click at [553, 453] on td "Bitcoin" at bounding box center [546, 475] width 126 height 48
click at [553, 461] on td "Bitcoin" at bounding box center [546, 475] width 126 height 48
click at [325, 468] on div "0.0100" at bounding box center [350, 474] width 84 height 16
click at [248, 468] on div "Withdrawal" at bounding box center [273, 475] width 70 height 32
click at [222, 471] on icon at bounding box center [221, 475] width 8 height 8
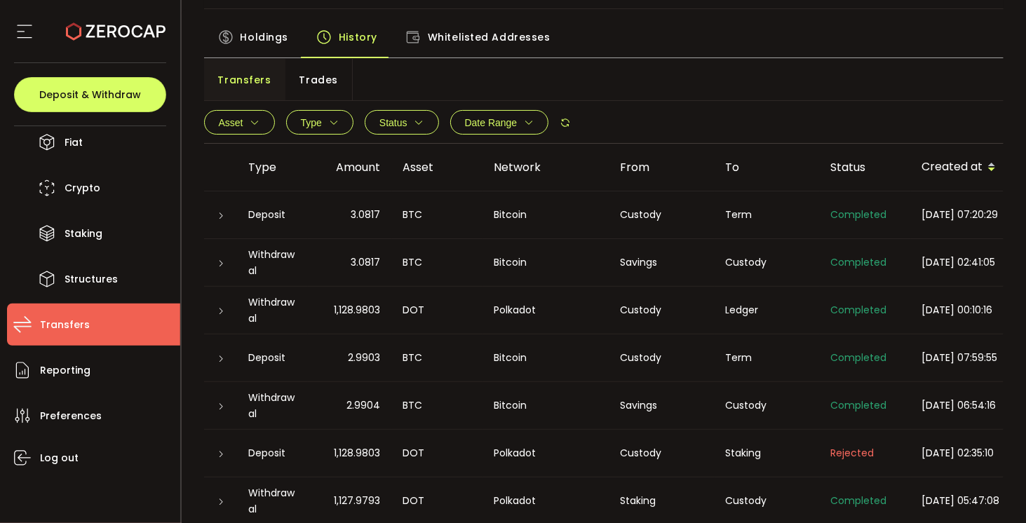
scroll to position [0, 0]
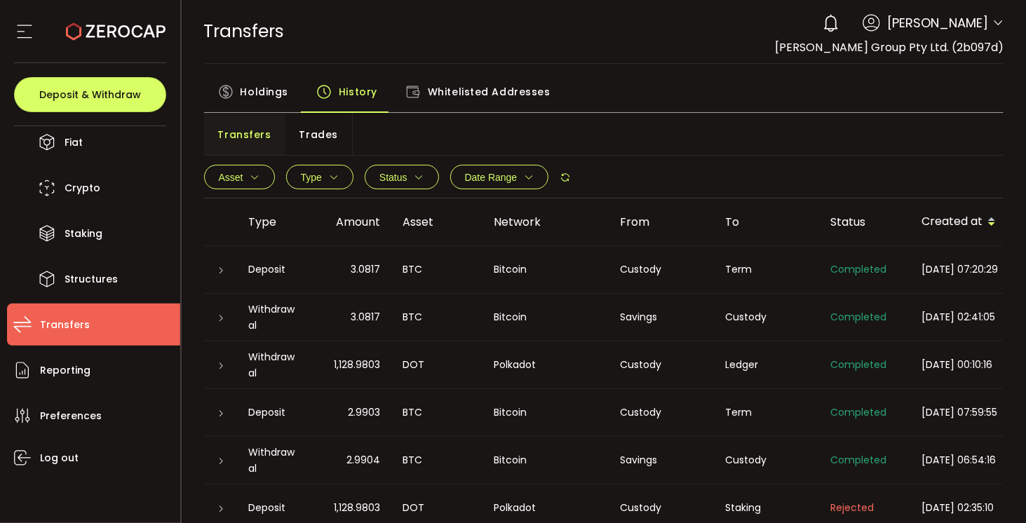
click at [263, 99] on span "Holdings" at bounding box center [265, 92] width 48 height 28
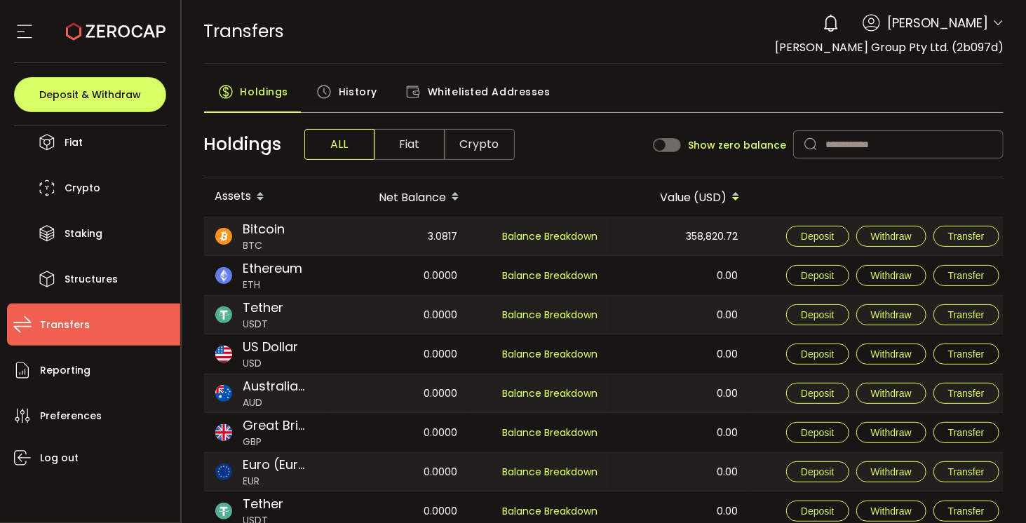
click at [275, 230] on span "Bitcoin" at bounding box center [264, 228] width 42 height 19
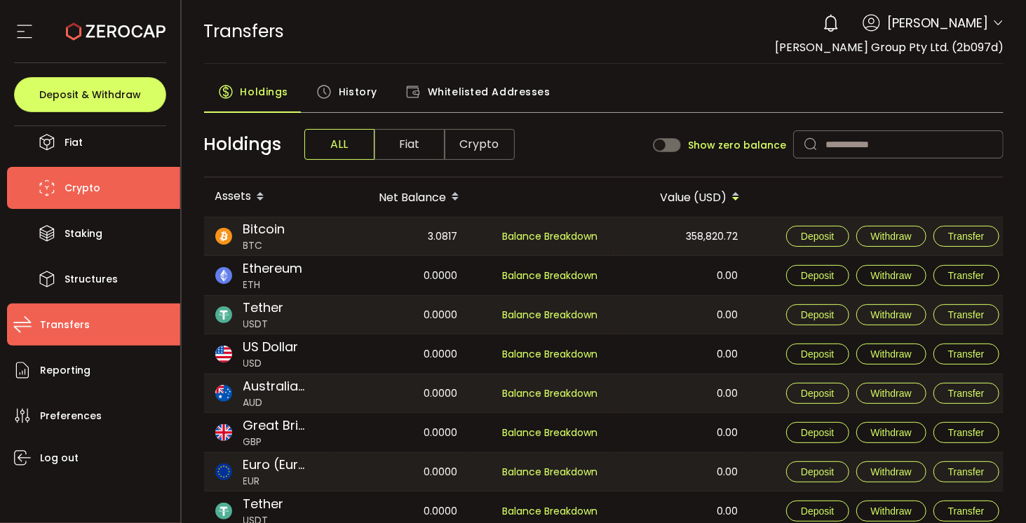
click at [93, 169] on li "Crypto" at bounding box center [93, 188] width 173 height 42
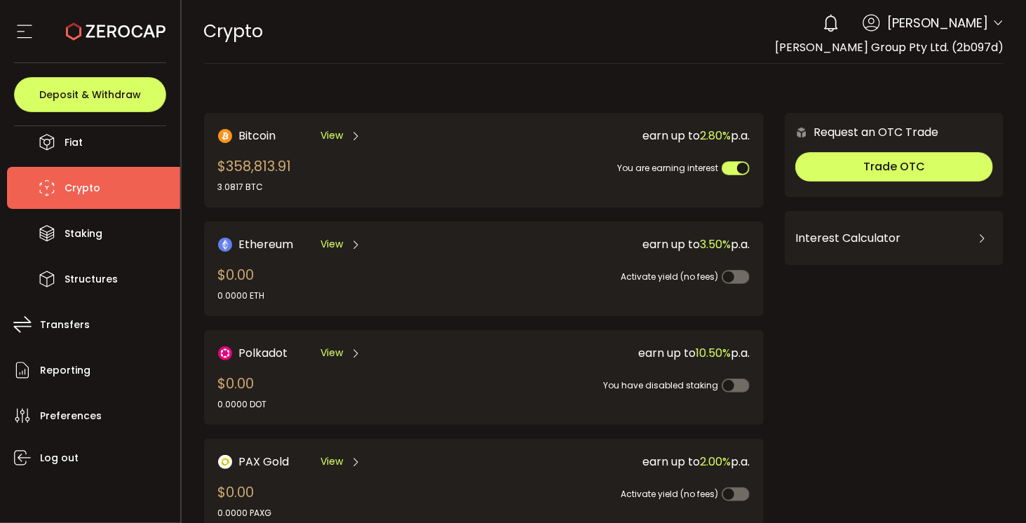
click at [337, 138] on span "View" at bounding box center [331, 135] width 22 height 15
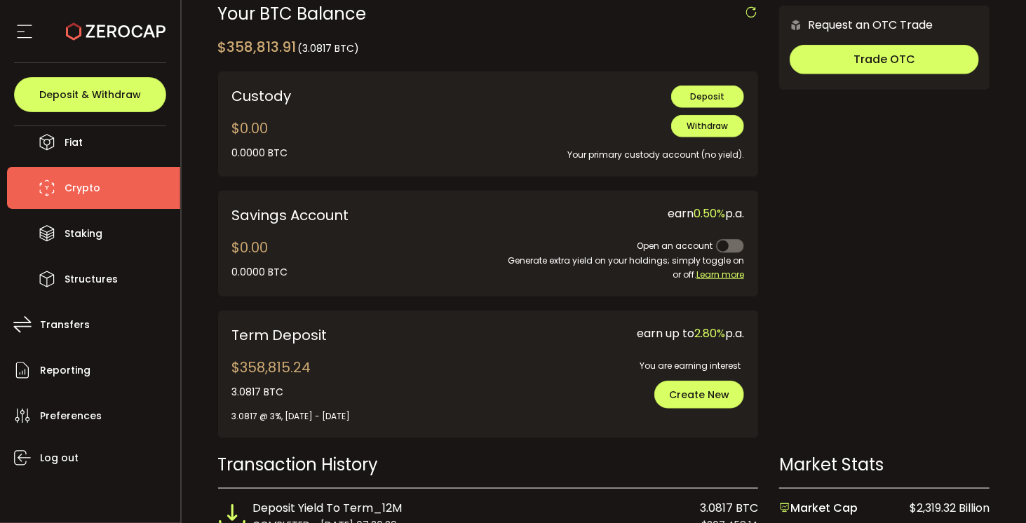
scroll to position [491, 0]
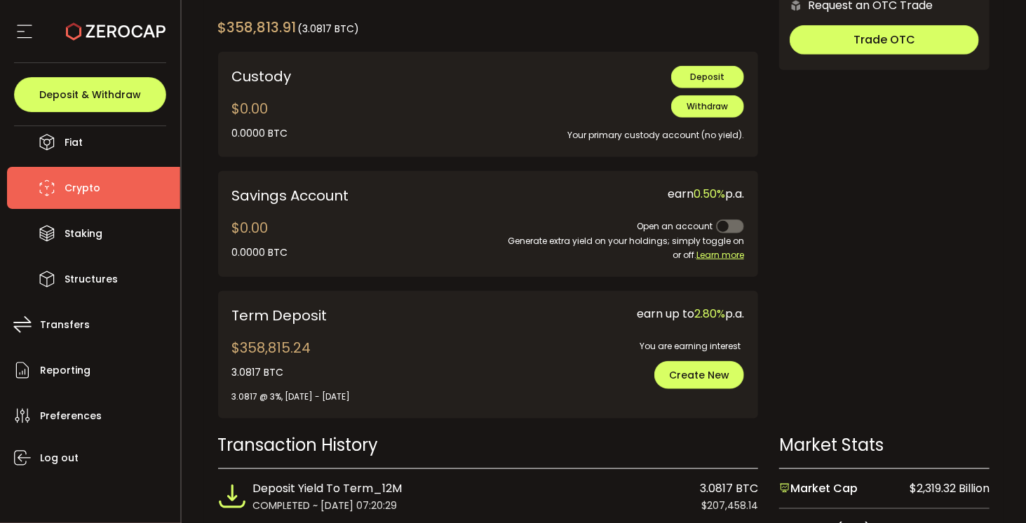
click at [27, 21] on icon at bounding box center [24, 31] width 21 height 21
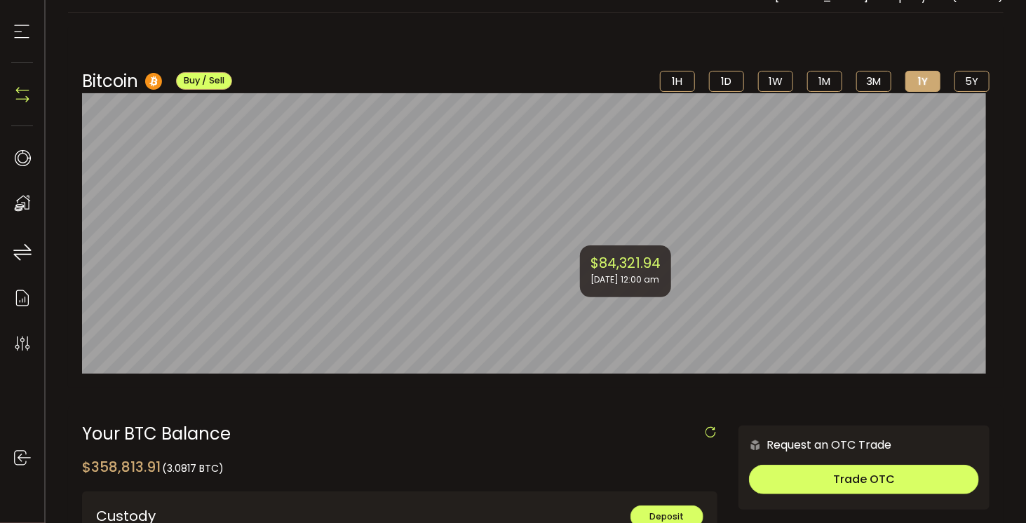
scroll to position [0, 0]
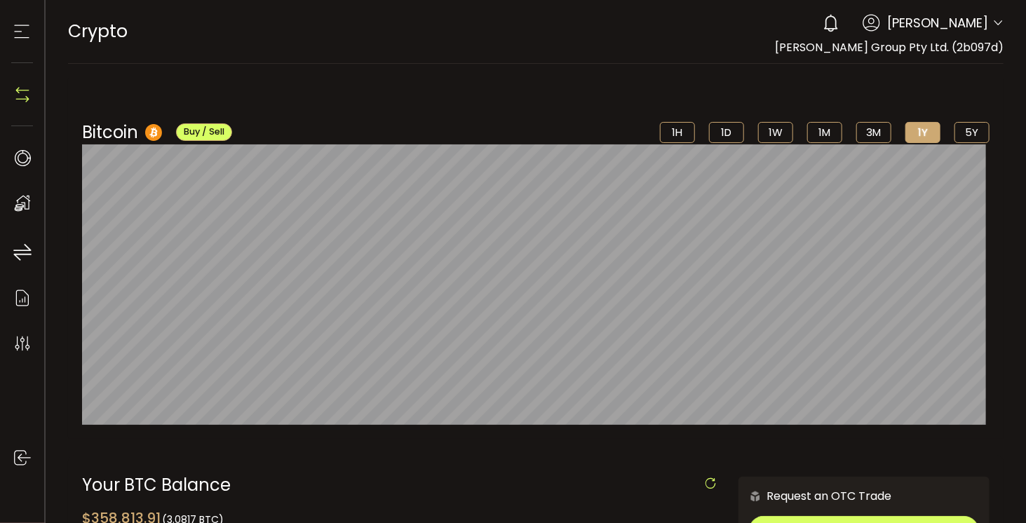
click at [984, 25] on span "[PERSON_NAME]" at bounding box center [937, 22] width 101 height 19
click at [974, 21] on span "[PERSON_NAME]" at bounding box center [937, 22] width 101 height 19
click at [992, 25] on icon at bounding box center [997, 23] width 11 height 11
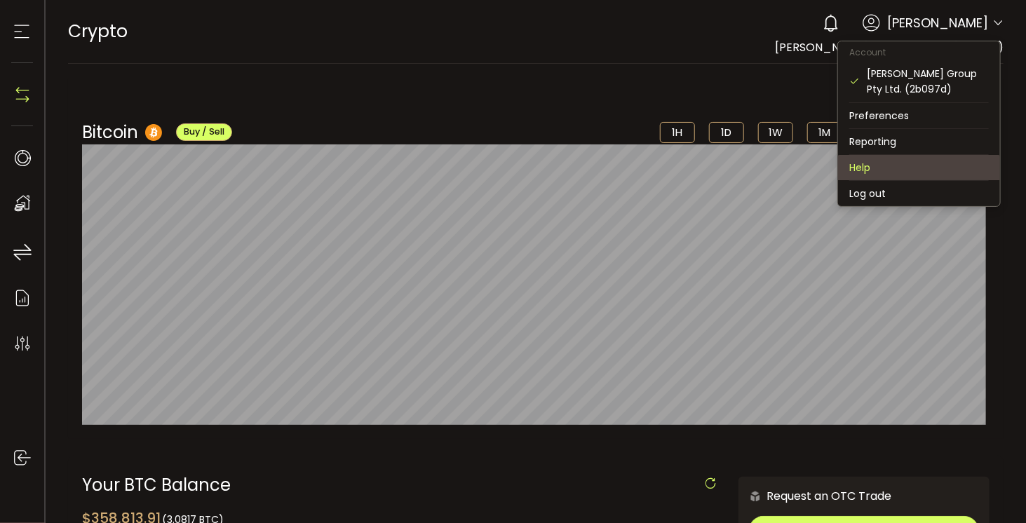
click at [878, 161] on li "Help" at bounding box center [919, 167] width 162 height 25
